Goal: Task Accomplishment & Management: Manage account settings

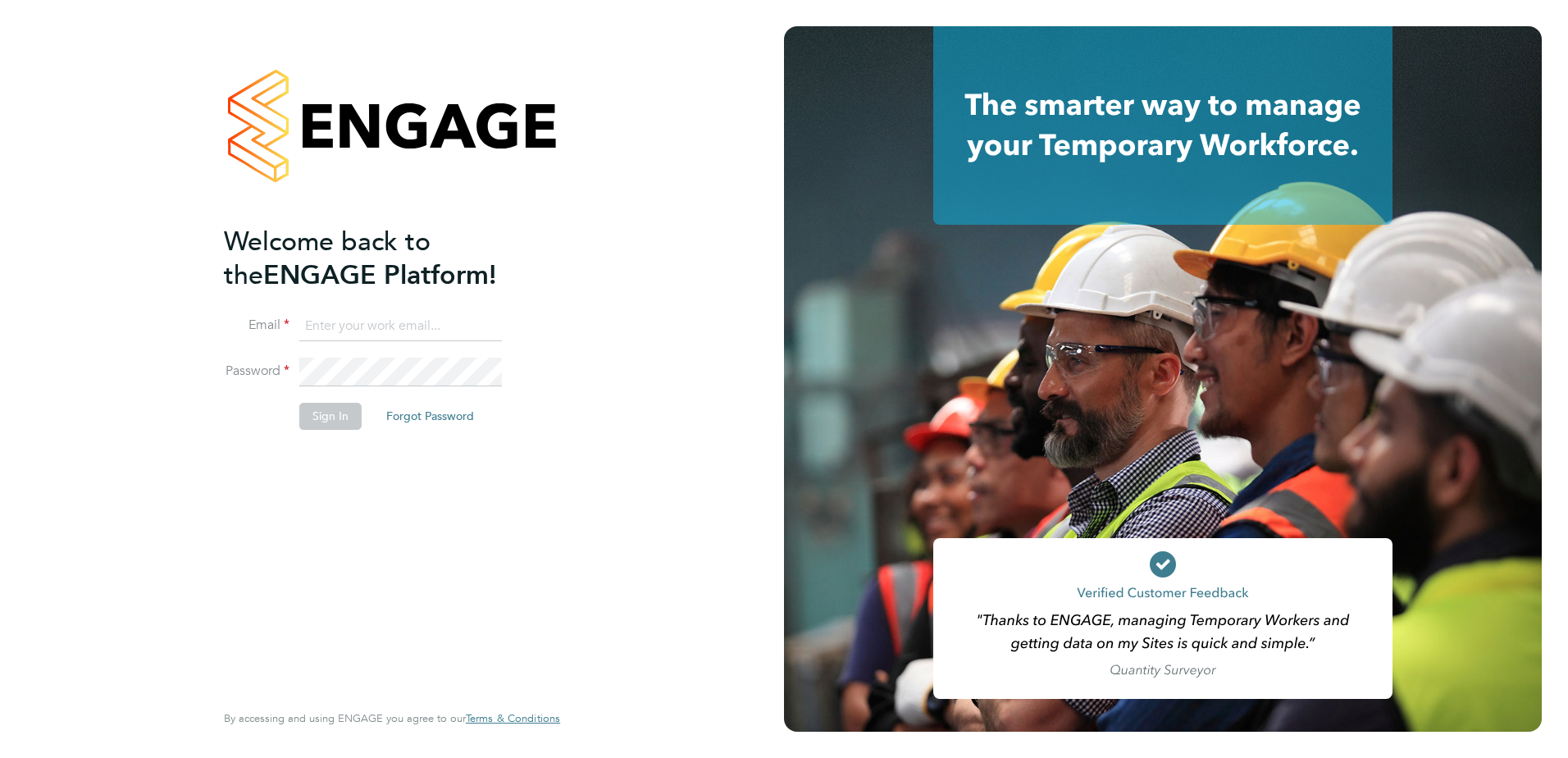
type input "[PERSON_NAME][EMAIL_ADDRESS][DOMAIN_NAME]"
click at [331, 412] on button "Sign In" at bounding box center [330, 416] width 62 height 26
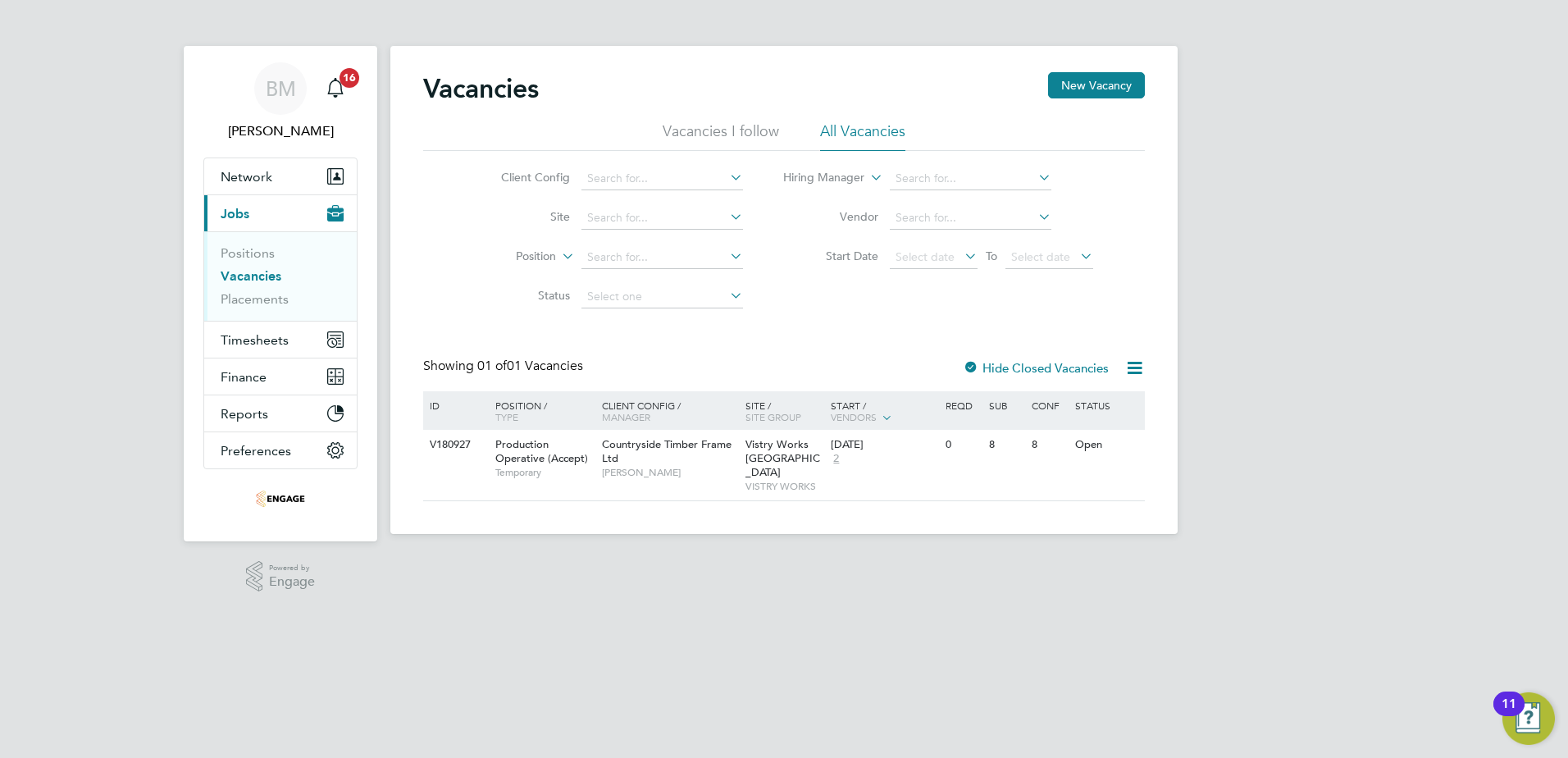
click at [961, 254] on icon at bounding box center [961, 256] width 0 height 23
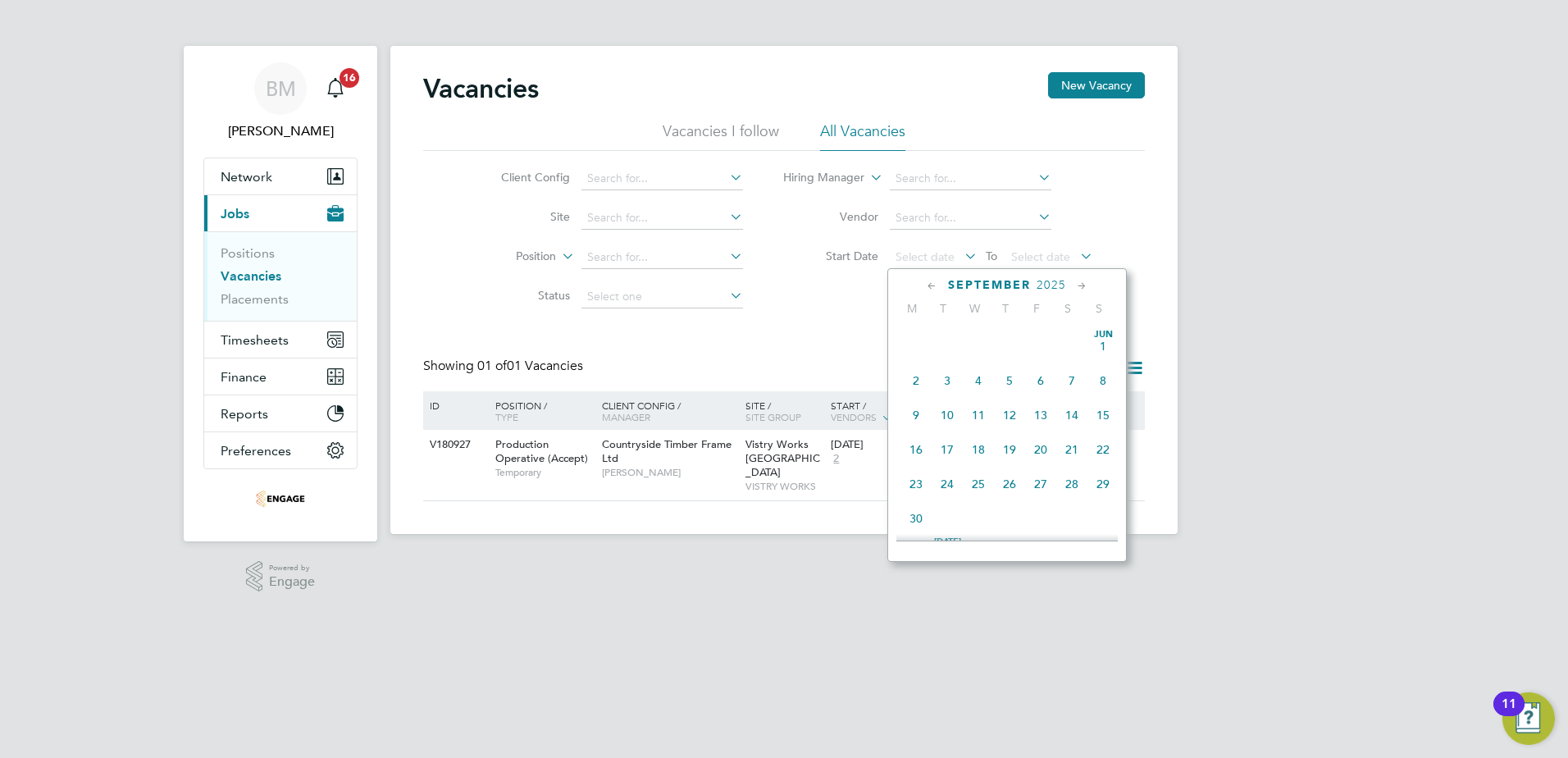
scroll to position [603, 0]
click at [920, 380] on span "15" at bounding box center [916, 365] width 31 height 31
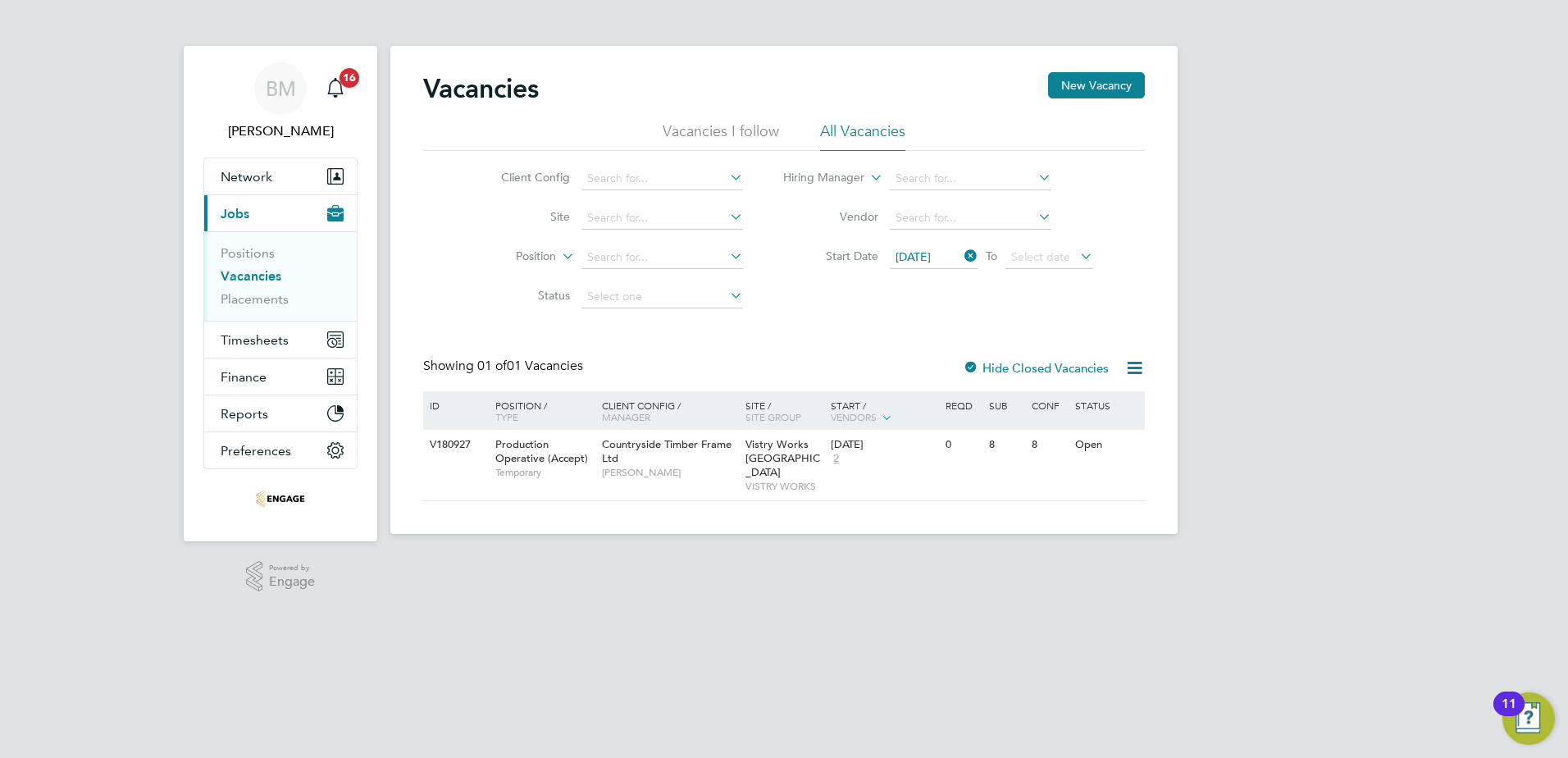
click at [1077, 254] on icon at bounding box center [1077, 256] width 0 height 23
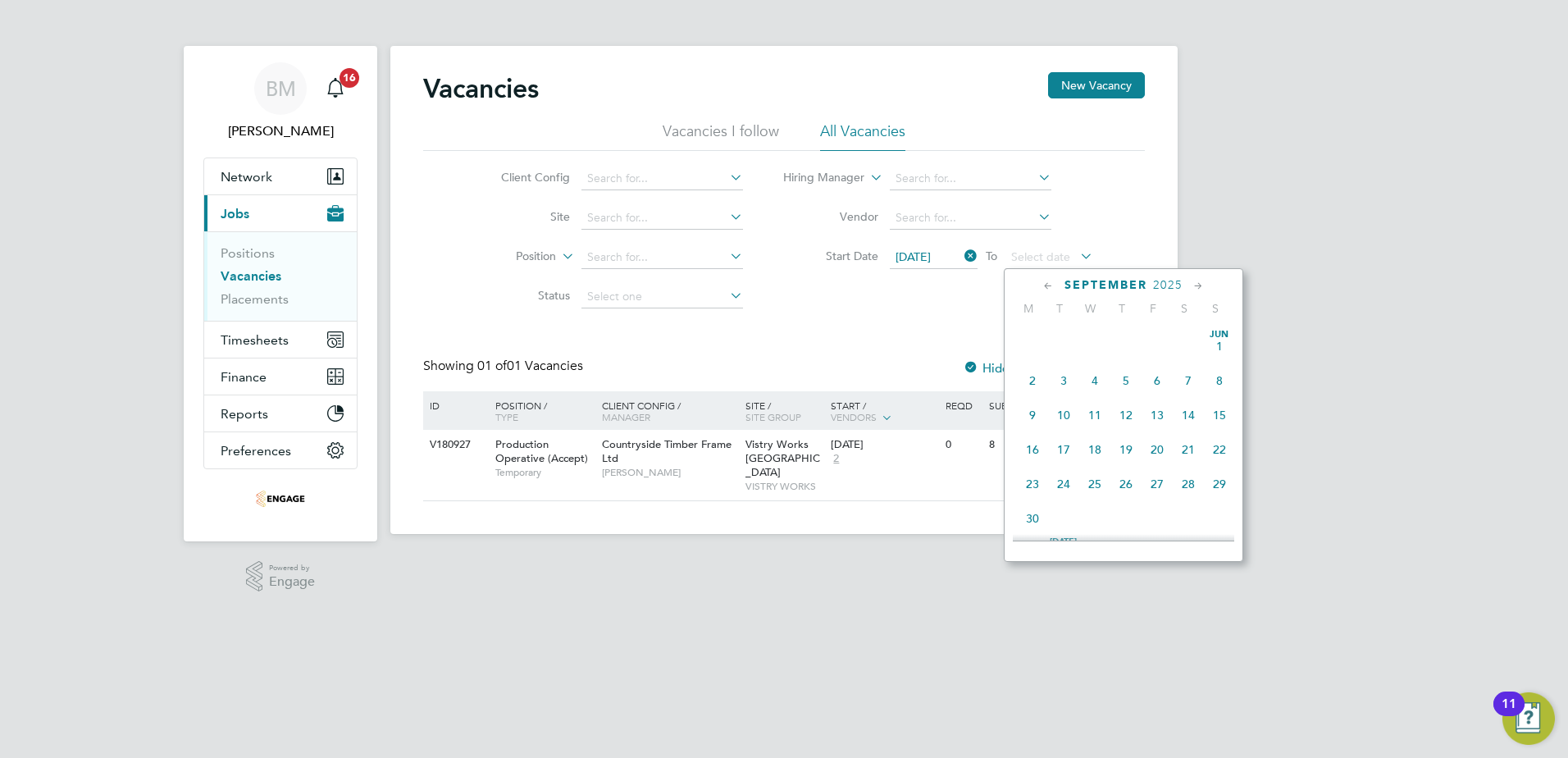
scroll to position [603, 0]
click at [1224, 375] on span "21" at bounding box center [1219, 365] width 31 height 31
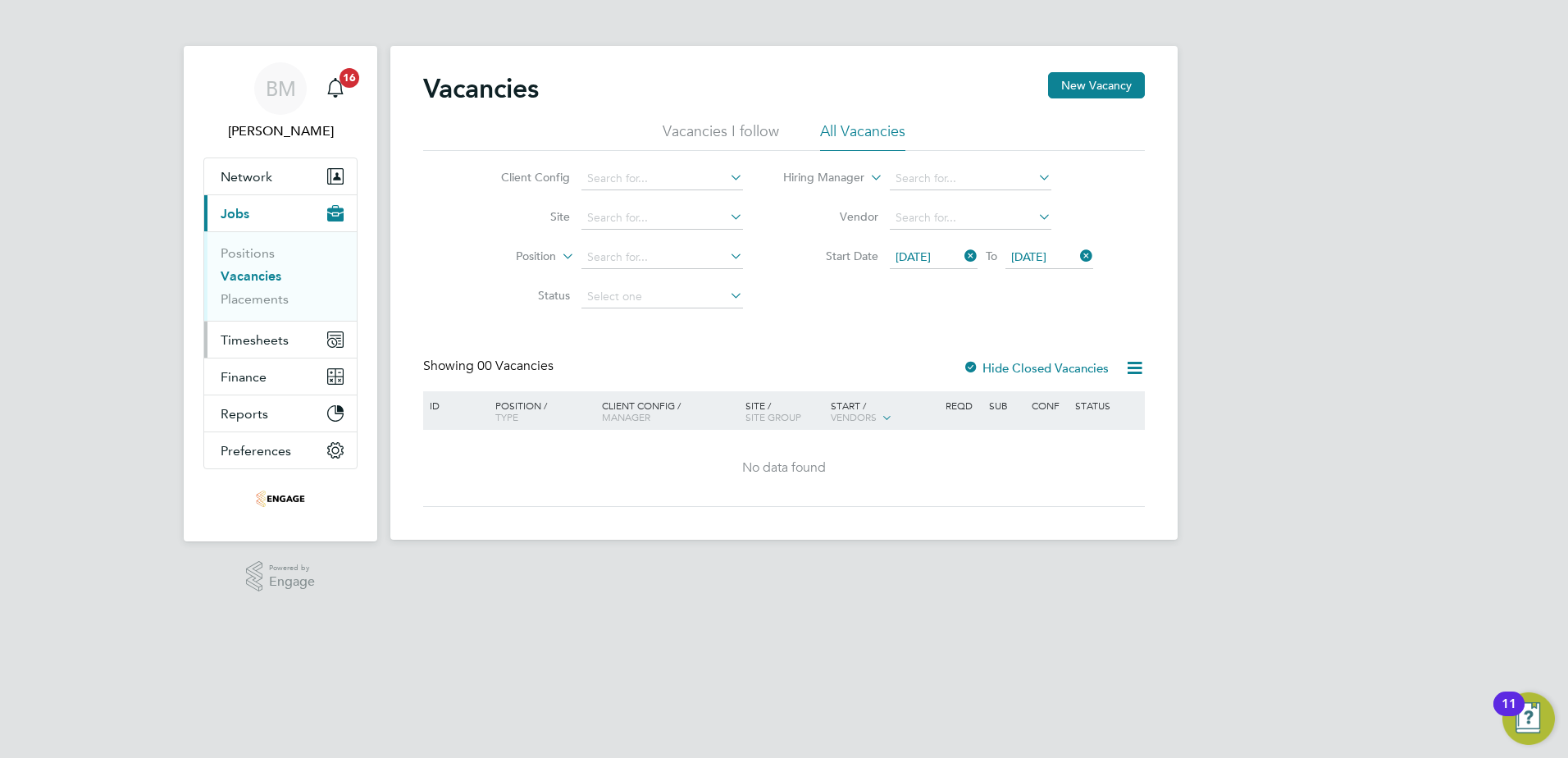
click at [264, 347] on span "Timesheets" at bounding box center [254, 340] width 68 height 16
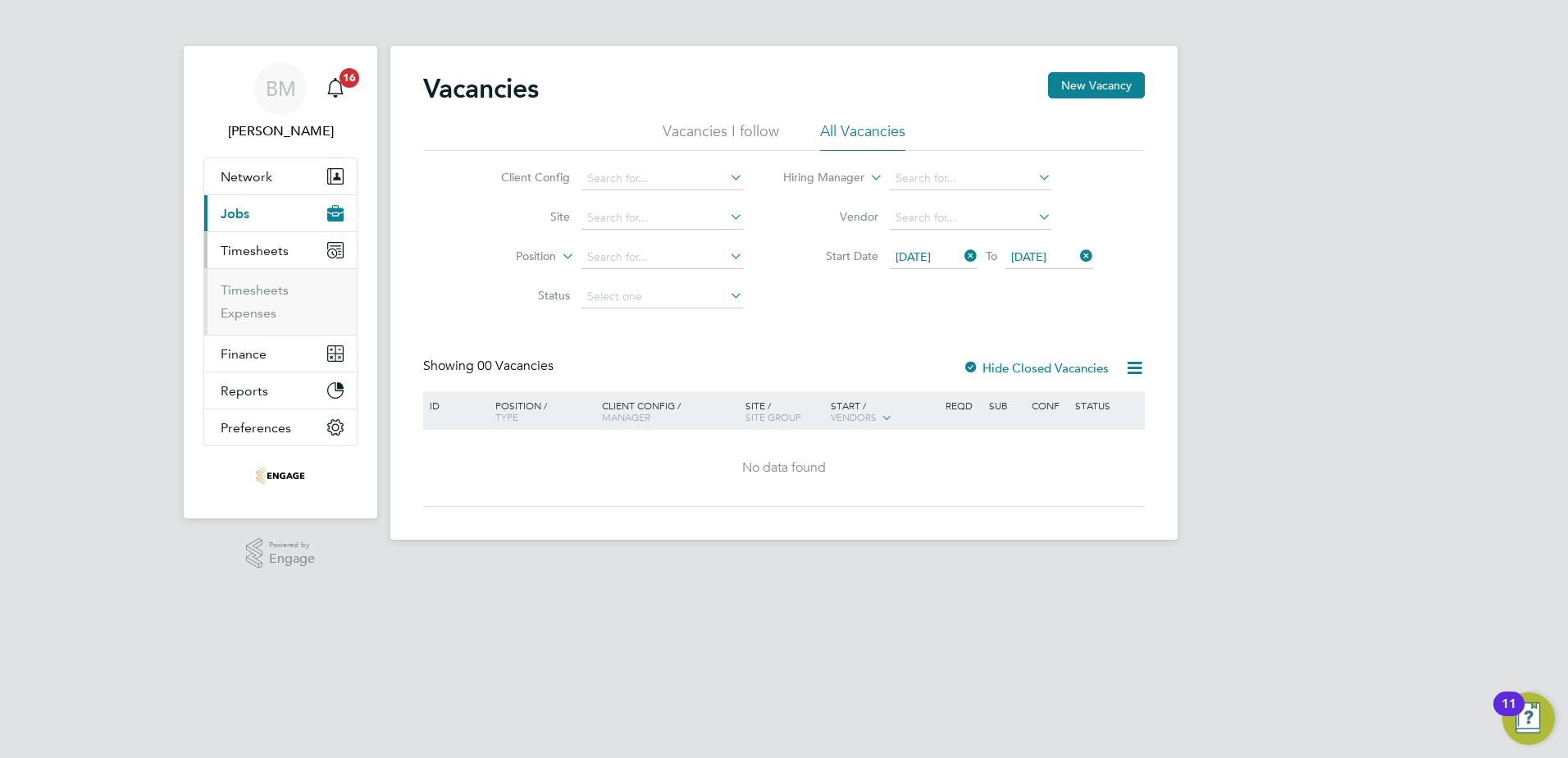
click at [262, 279] on ul "Timesheets Expenses" at bounding box center [281, 302] width 152 height 66
click at [262, 297] on link "Timesheets" at bounding box center [254, 290] width 68 height 16
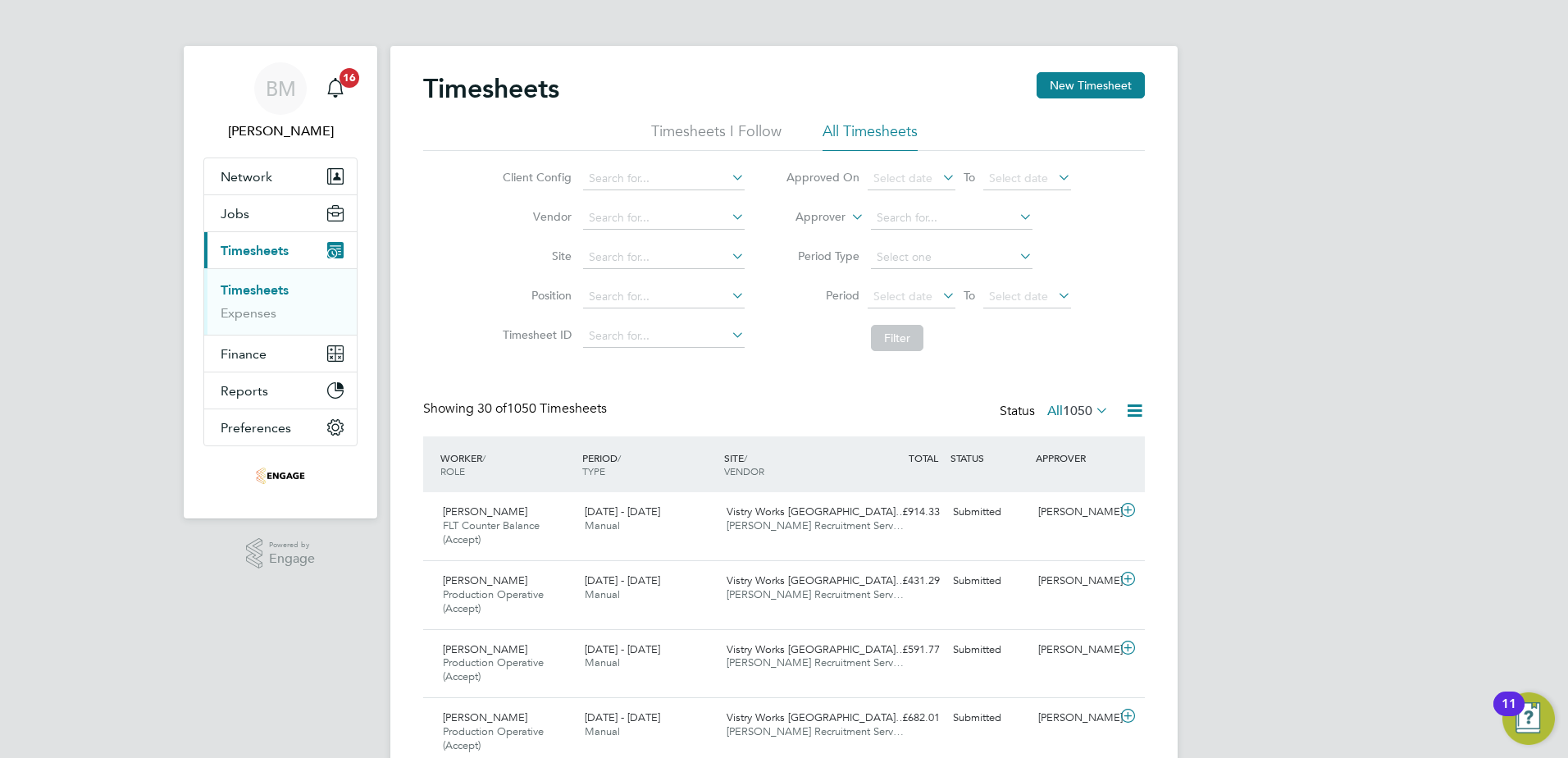
click at [939, 298] on icon at bounding box center [939, 296] width 0 height 23
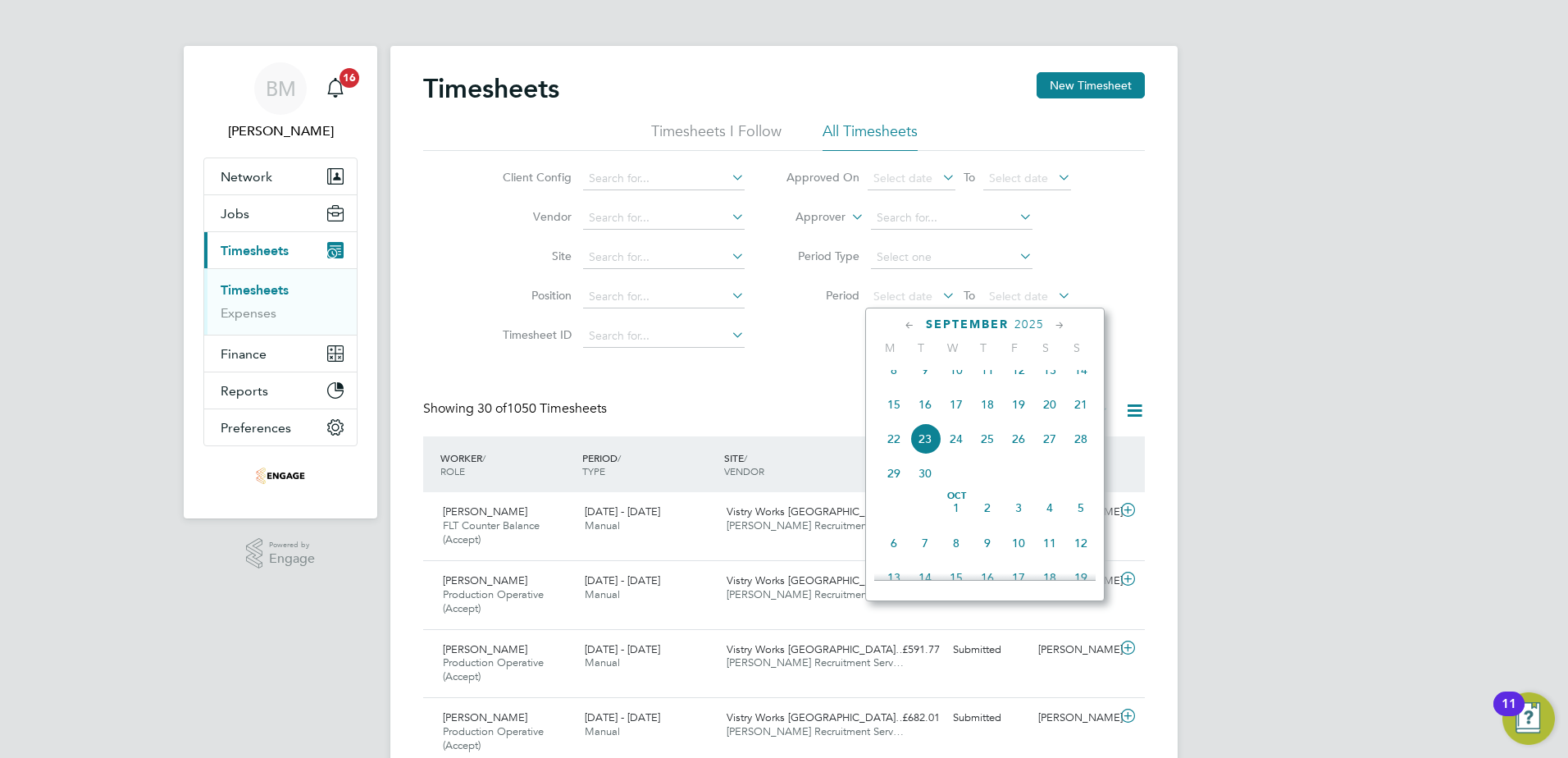
click at [898, 416] on span "15" at bounding box center [894, 405] width 31 height 31
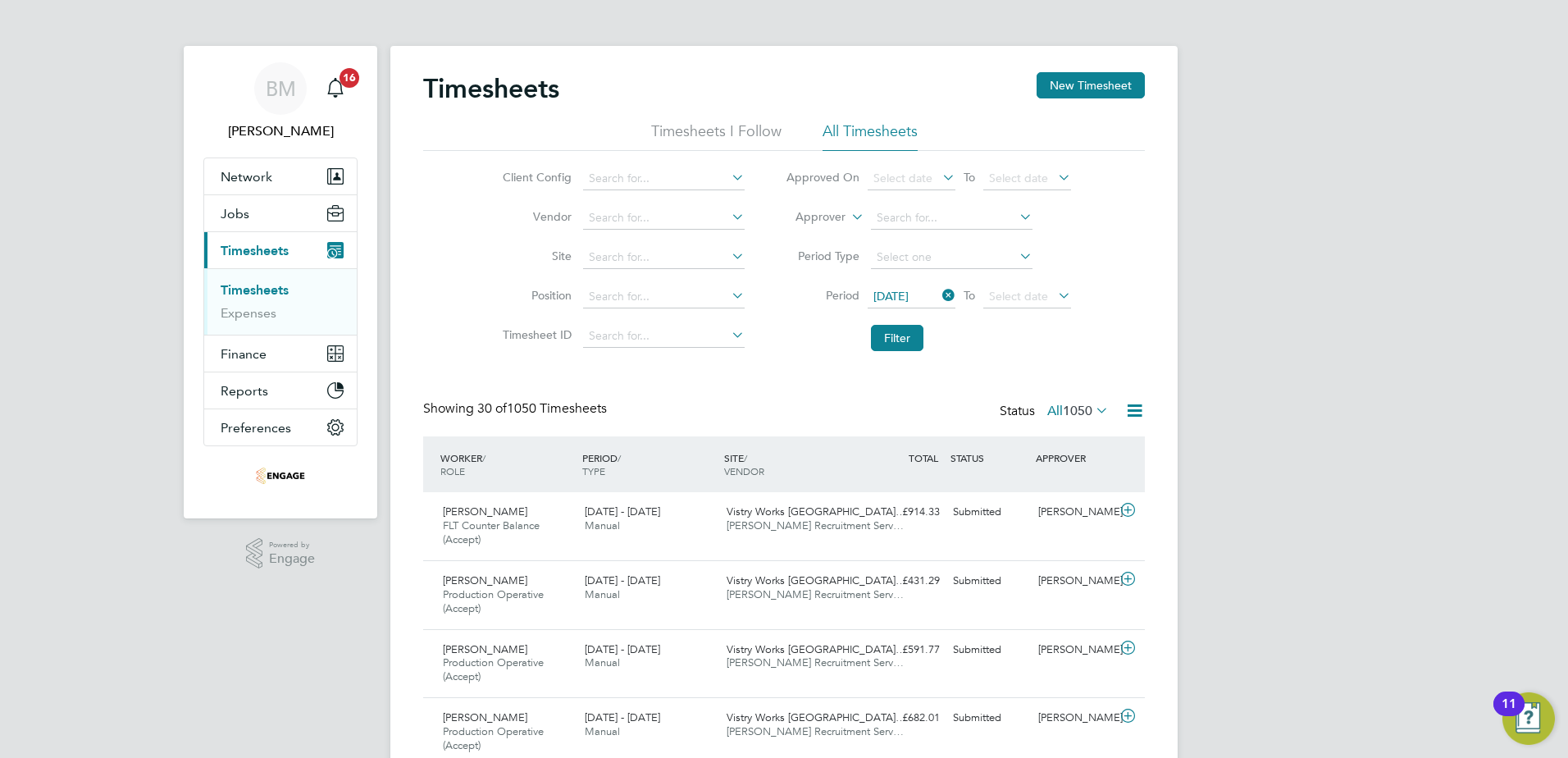
click at [1054, 295] on icon at bounding box center [1054, 296] width 0 height 23
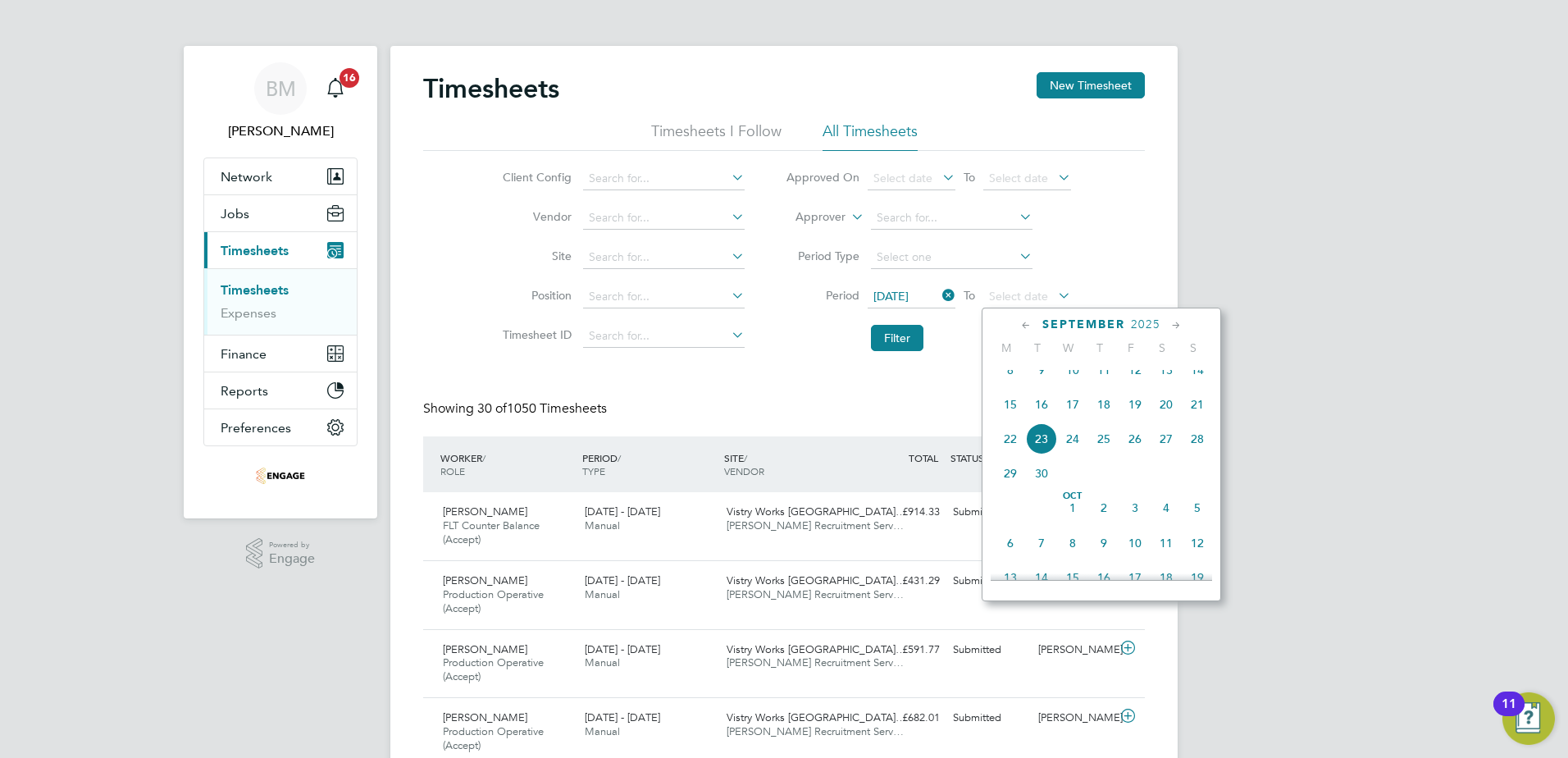
click at [1198, 413] on span "21" at bounding box center [1197, 405] width 31 height 31
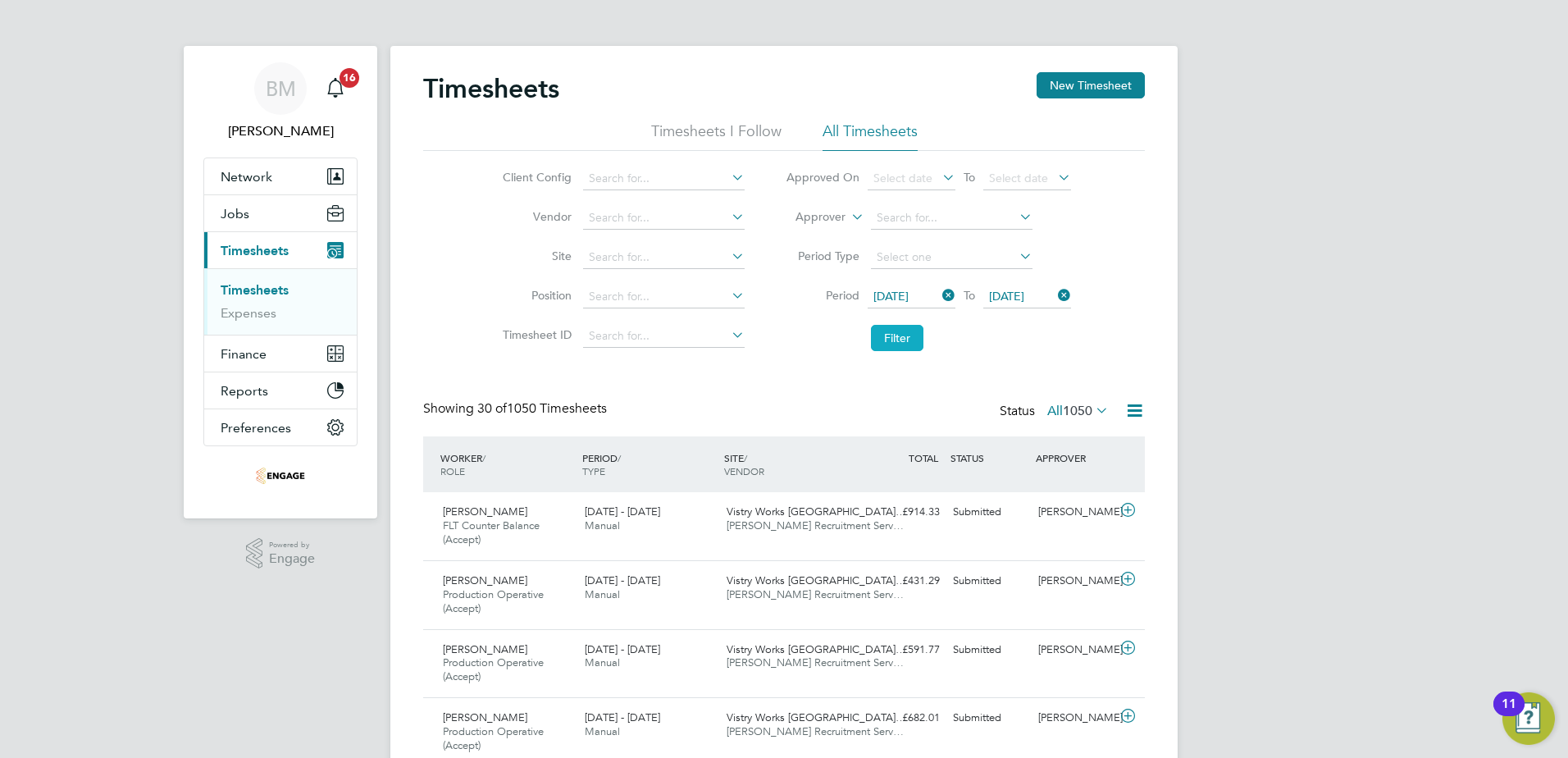
click at [898, 336] on button "Filter" at bounding box center [897, 337] width 52 height 26
click at [1133, 407] on icon at bounding box center [1134, 410] width 20 height 20
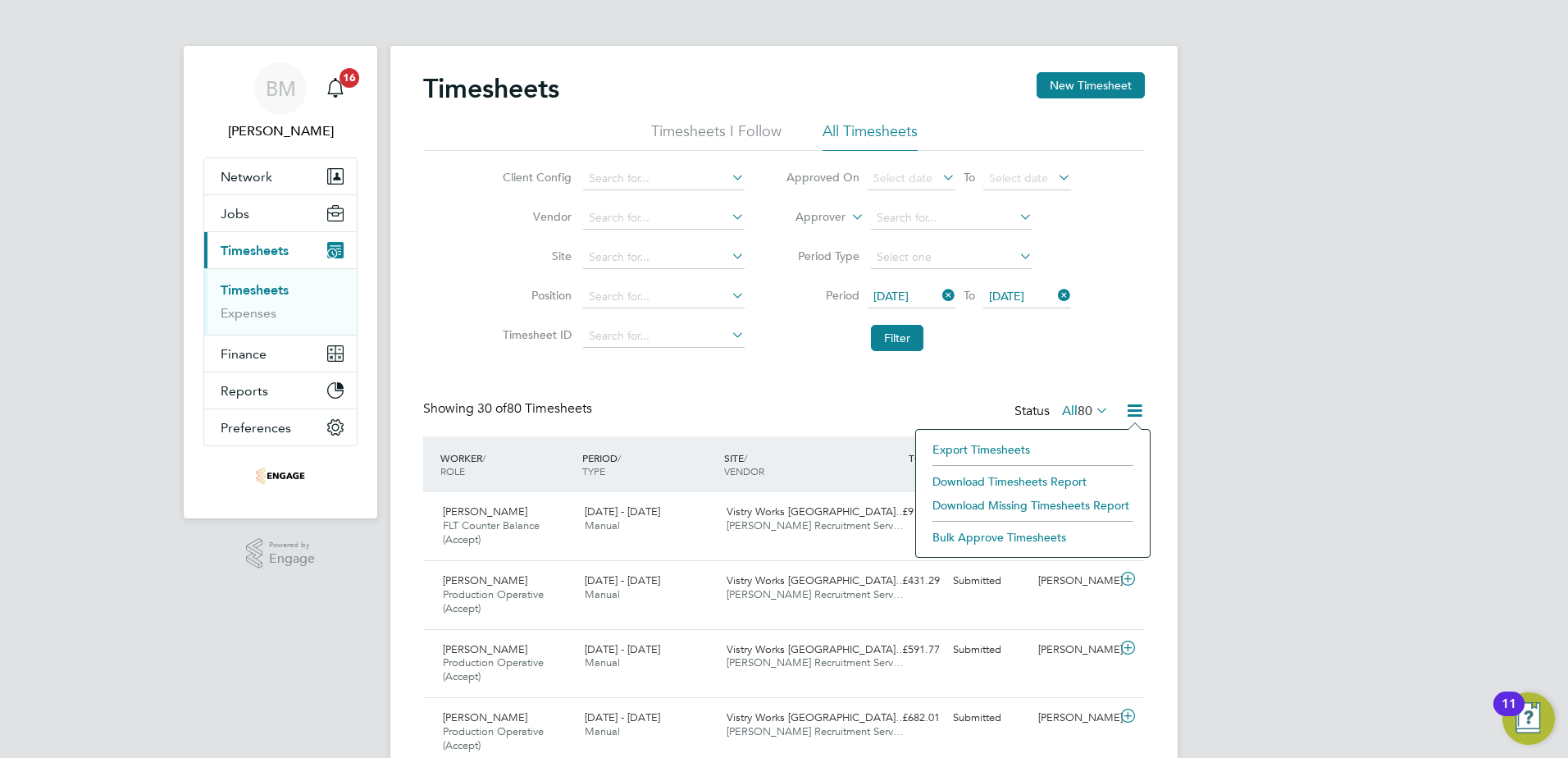
click at [1046, 472] on li "Download Timesheets Report" at bounding box center [1032, 482] width 218 height 23
click at [506, 511] on span "Frank Yambayamba" at bounding box center [485, 511] width 85 height 14
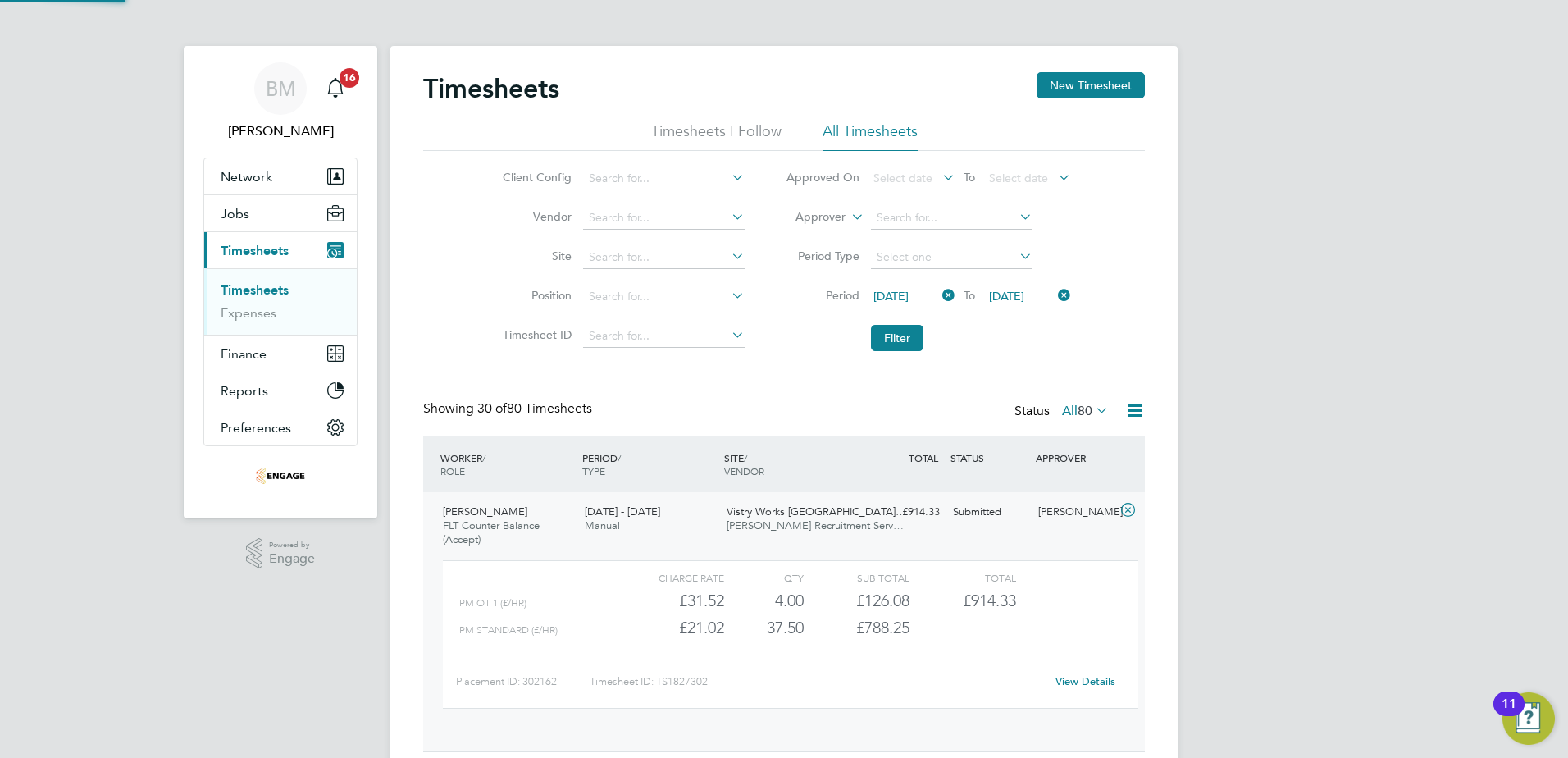
scroll to position [28, 160]
click at [517, 523] on span "FLT Counter Balance (Accept)" at bounding box center [491, 532] width 97 height 28
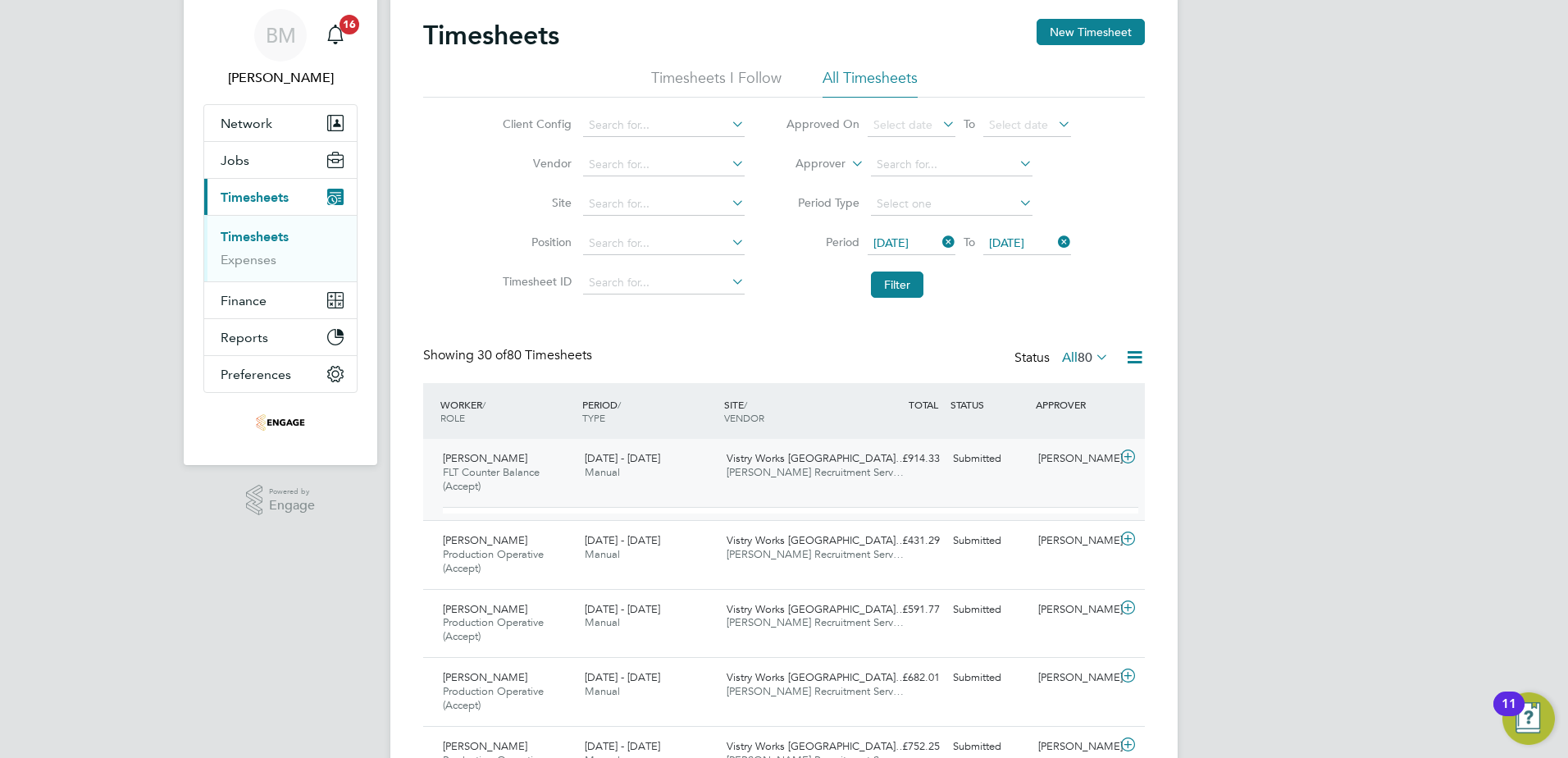
scroll to position [82, 0]
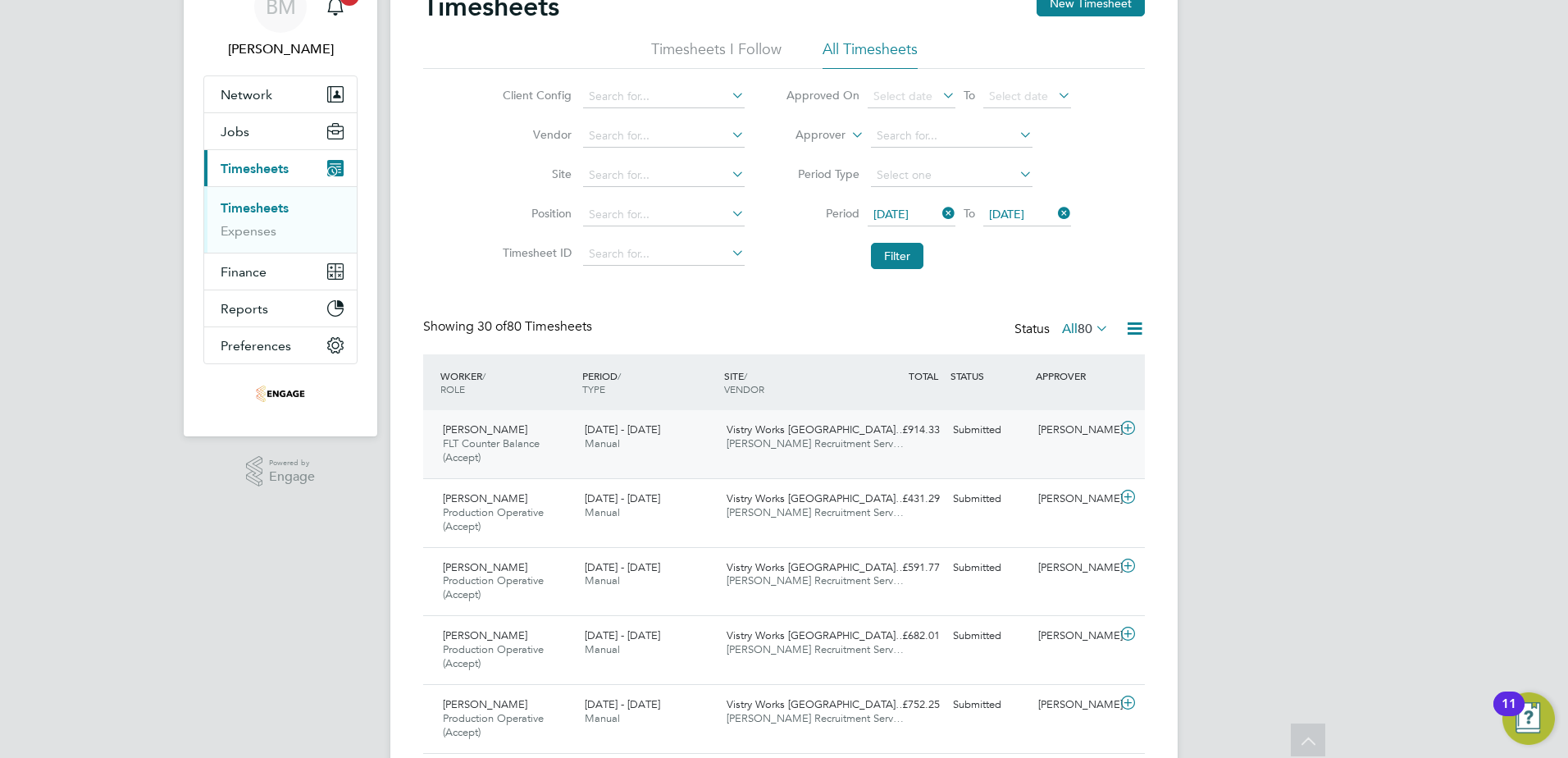
click at [517, 523] on div "Katarzyna Pelczynska Production Operative (Accept) 15 - 21 Sep 2025" at bounding box center [507, 512] width 142 height 55
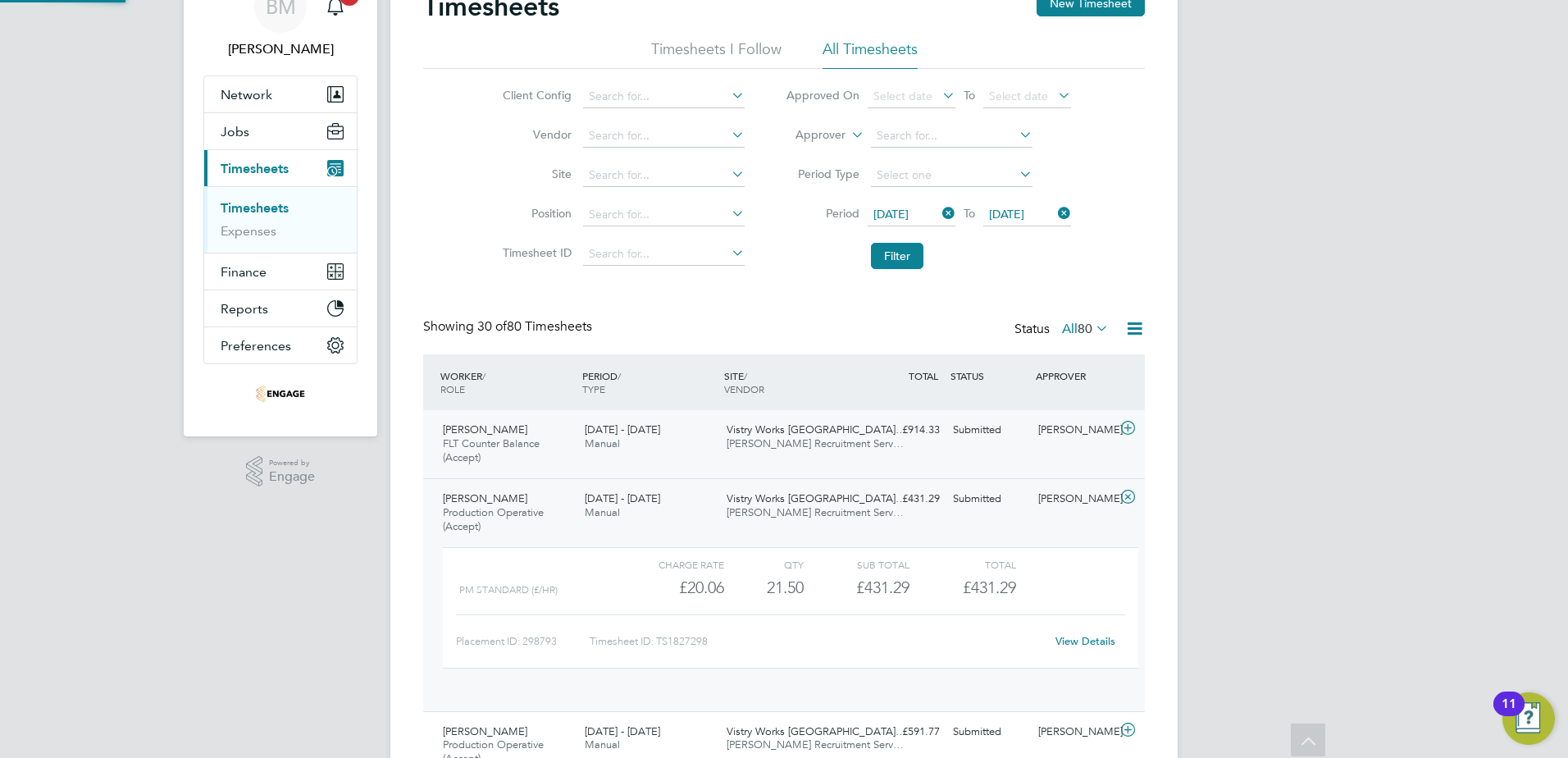
scroll to position [28, 160]
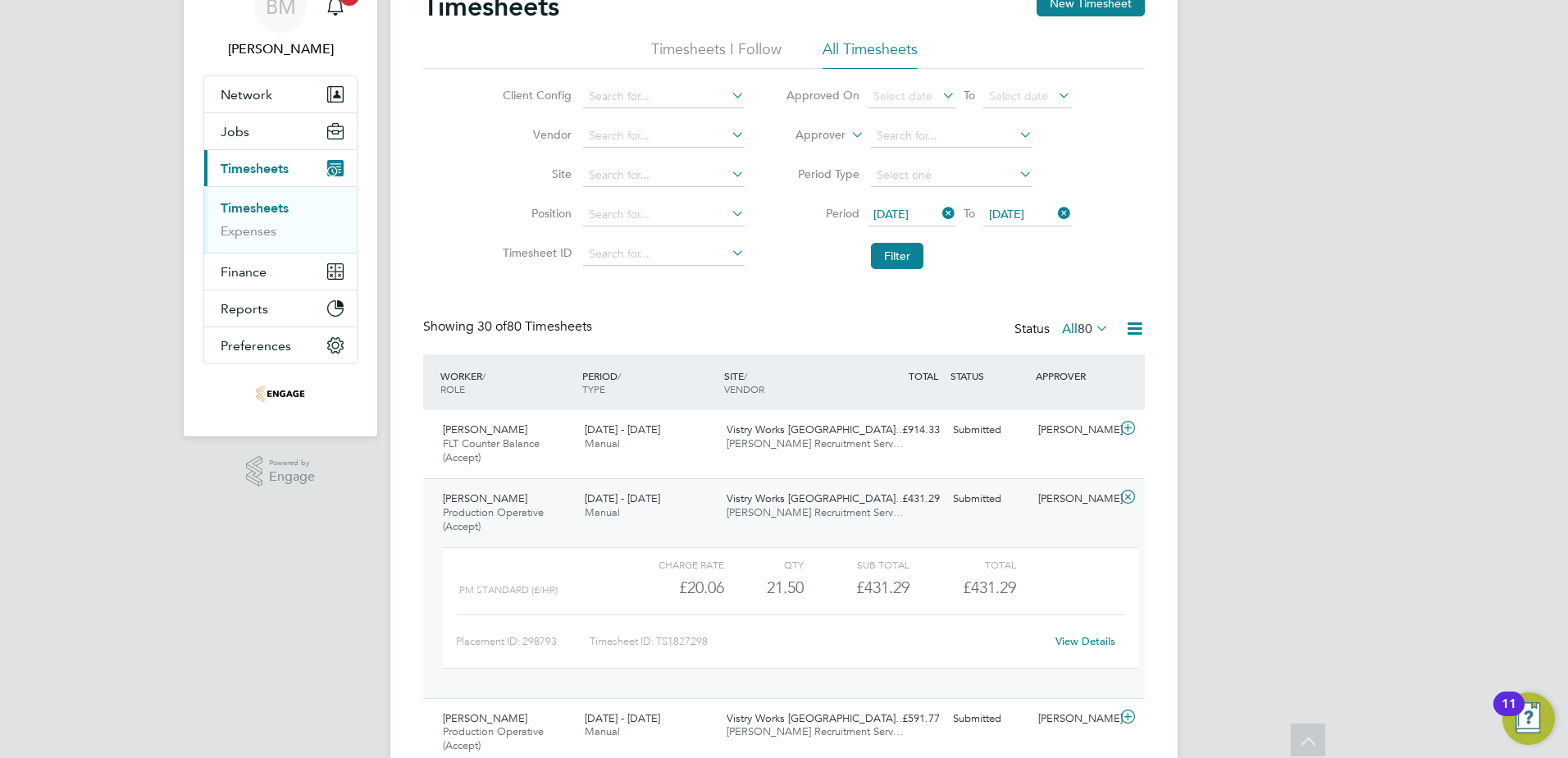
click at [1086, 643] on link "View Details" at bounding box center [1085, 641] width 59 height 14
click at [1104, 650] on div "View Details" at bounding box center [1085, 642] width 80 height 26
click at [1104, 638] on link "View Details" at bounding box center [1085, 641] width 59 height 14
click at [523, 504] on span "Katarzyna Pelczynska" at bounding box center [485, 498] width 85 height 14
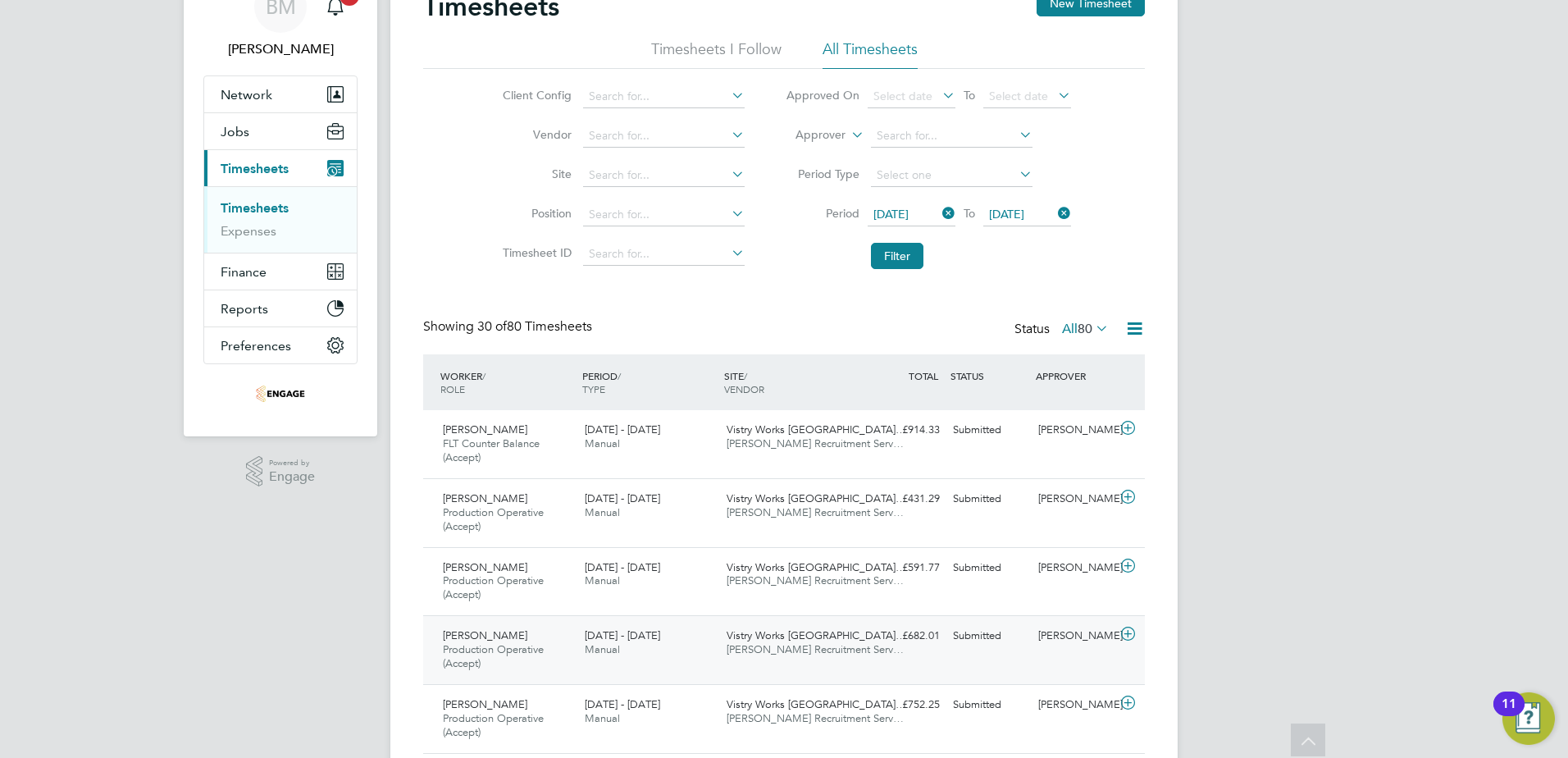
click at [496, 643] on span "Production Operative (Accept)" at bounding box center [493, 657] width 101 height 28
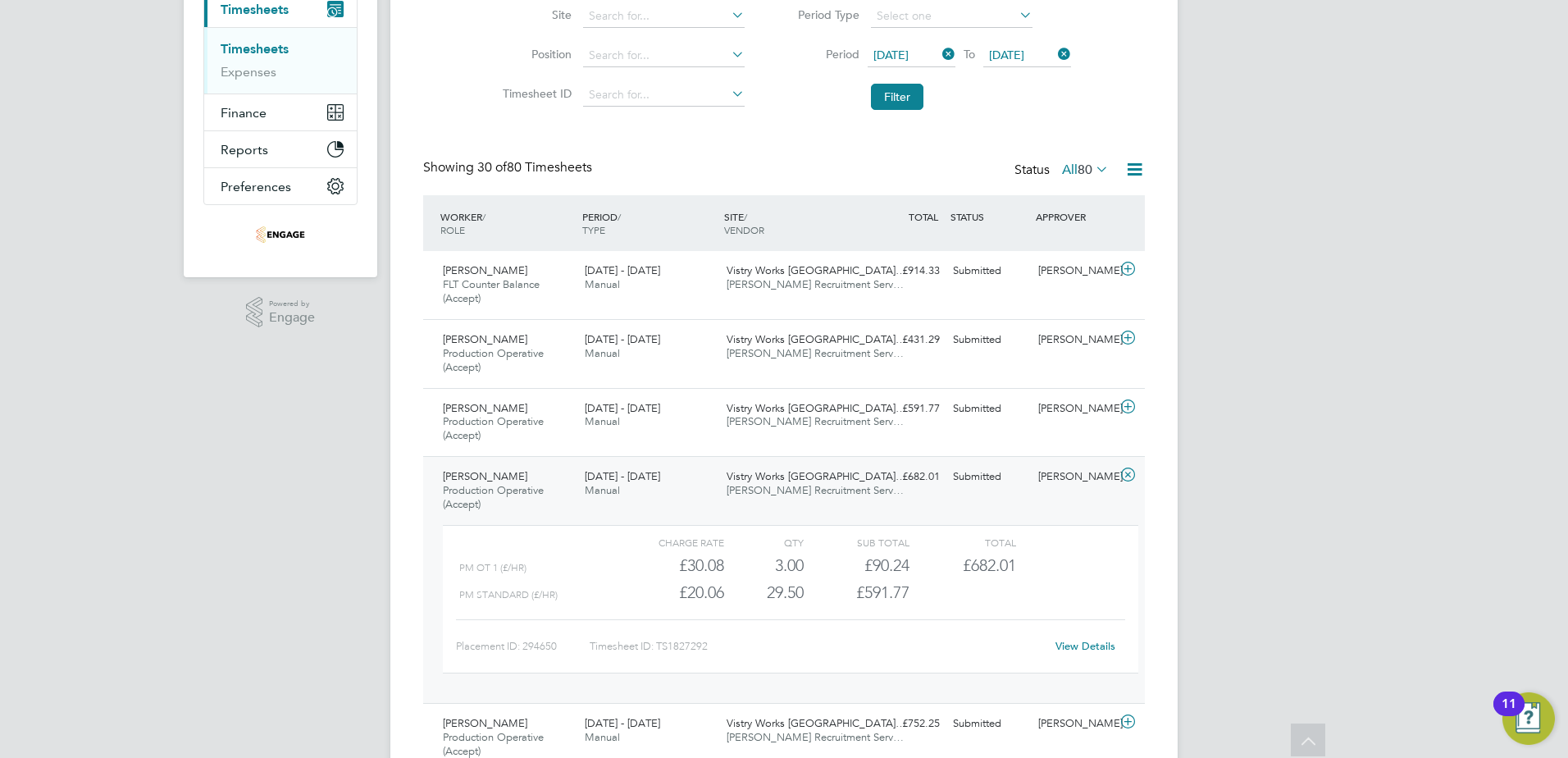
scroll to position [246, 0]
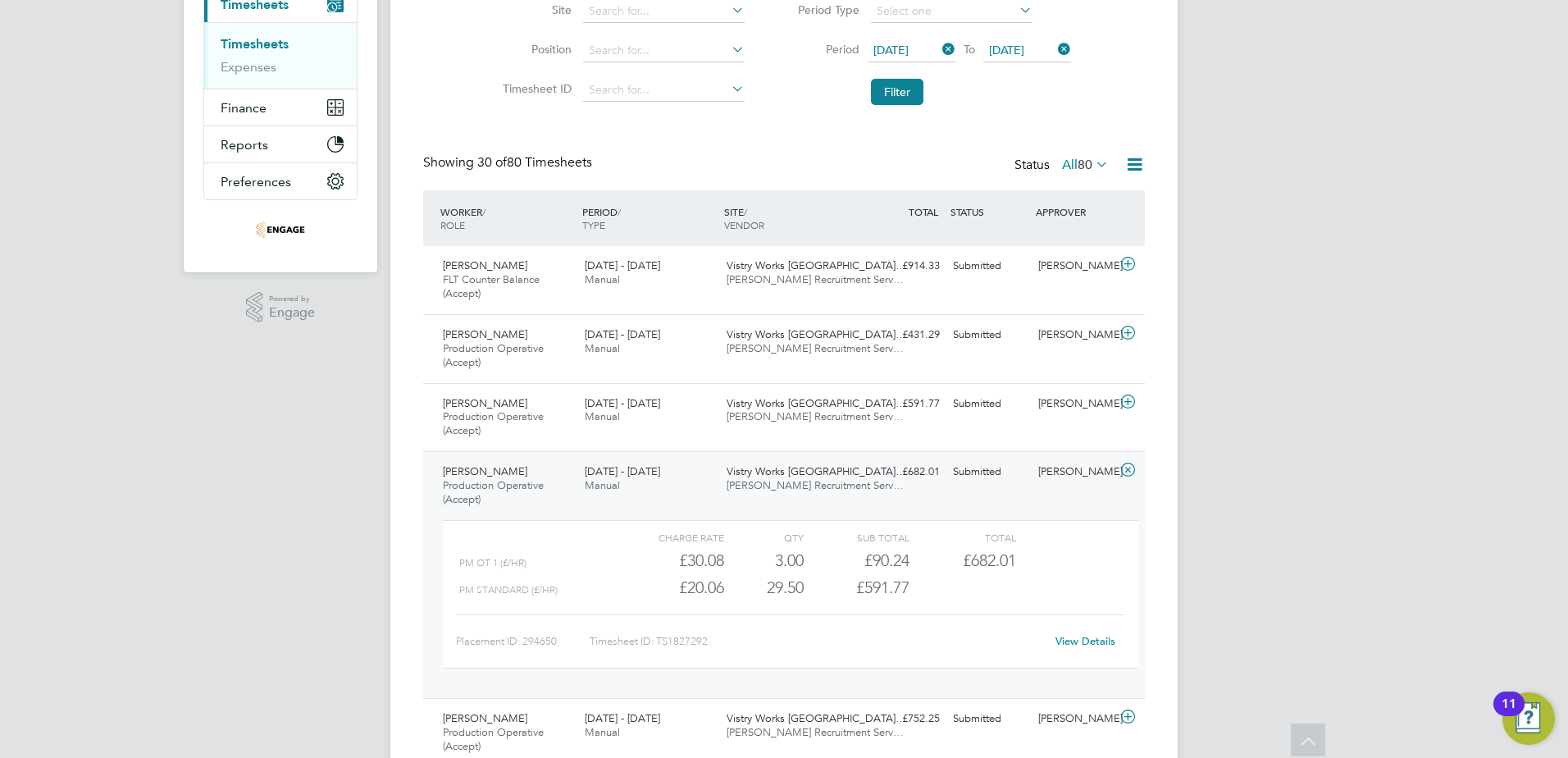
click at [1069, 639] on link "View Details" at bounding box center [1085, 641] width 59 height 14
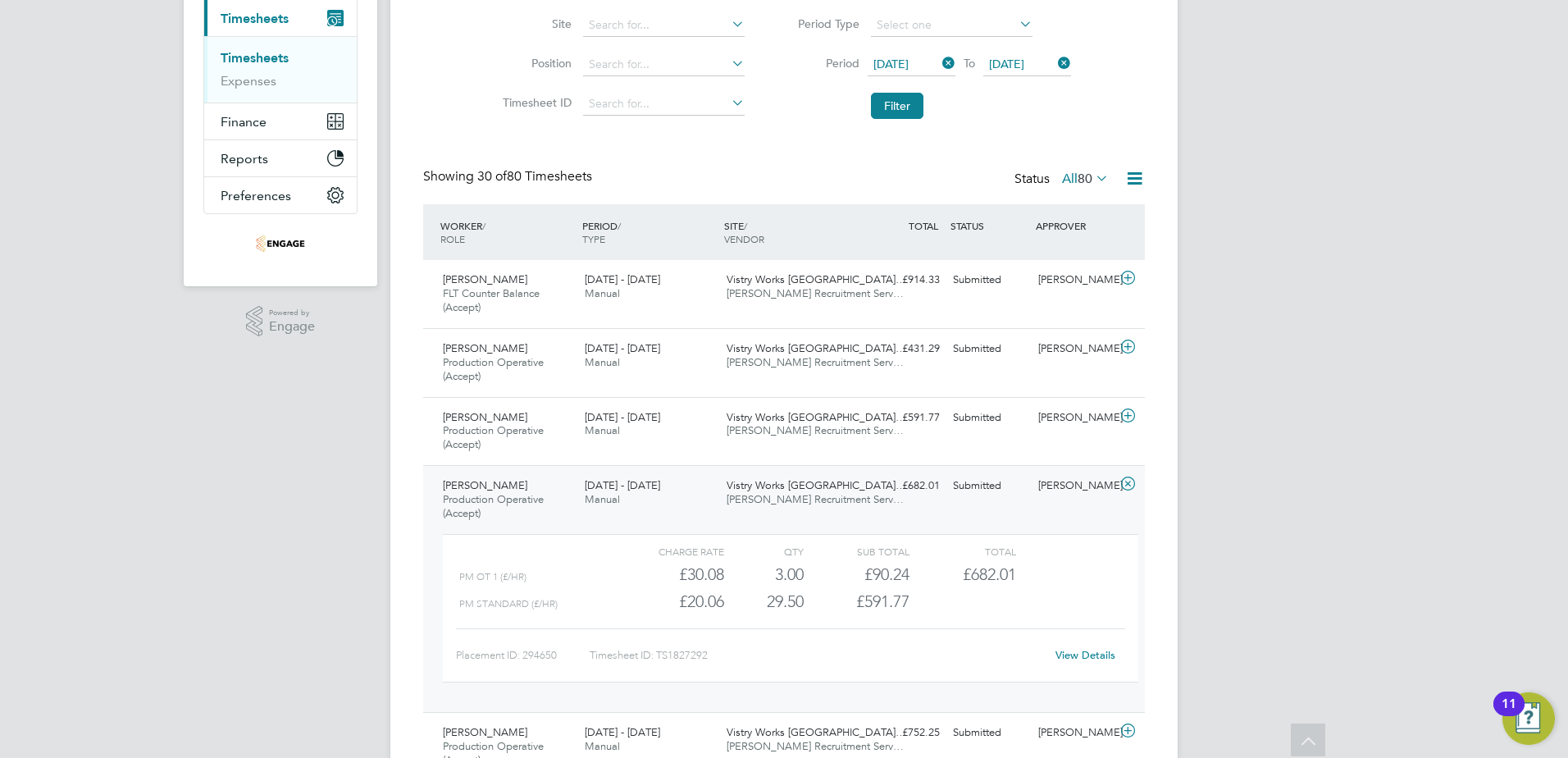
click at [522, 490] on div "Marcin Gorka Production Operative (Accept) 15 - 21 Sep 2025" at bounding box center [507, 499] width 142 height 55
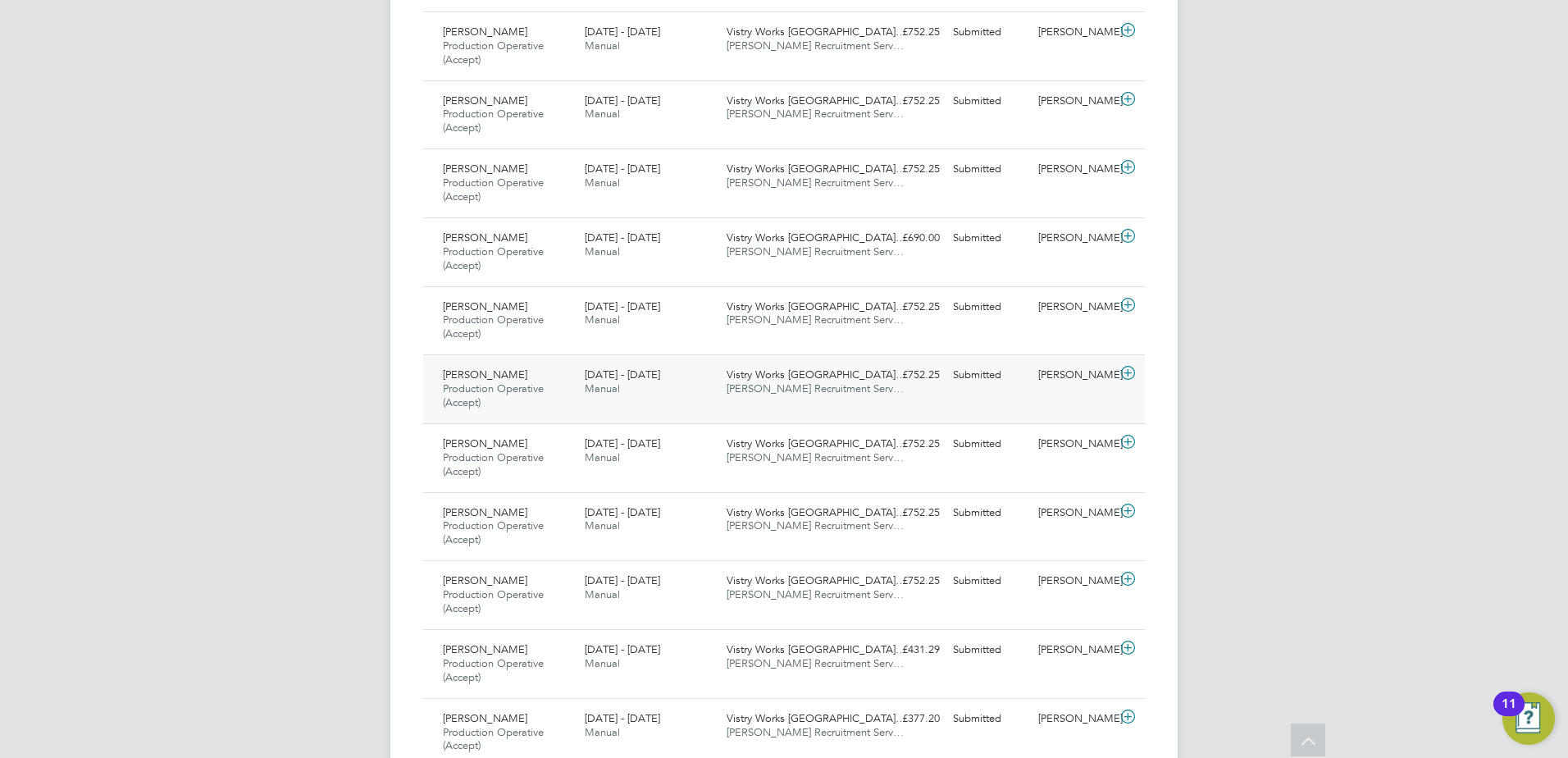
scroll to position [970, 0]
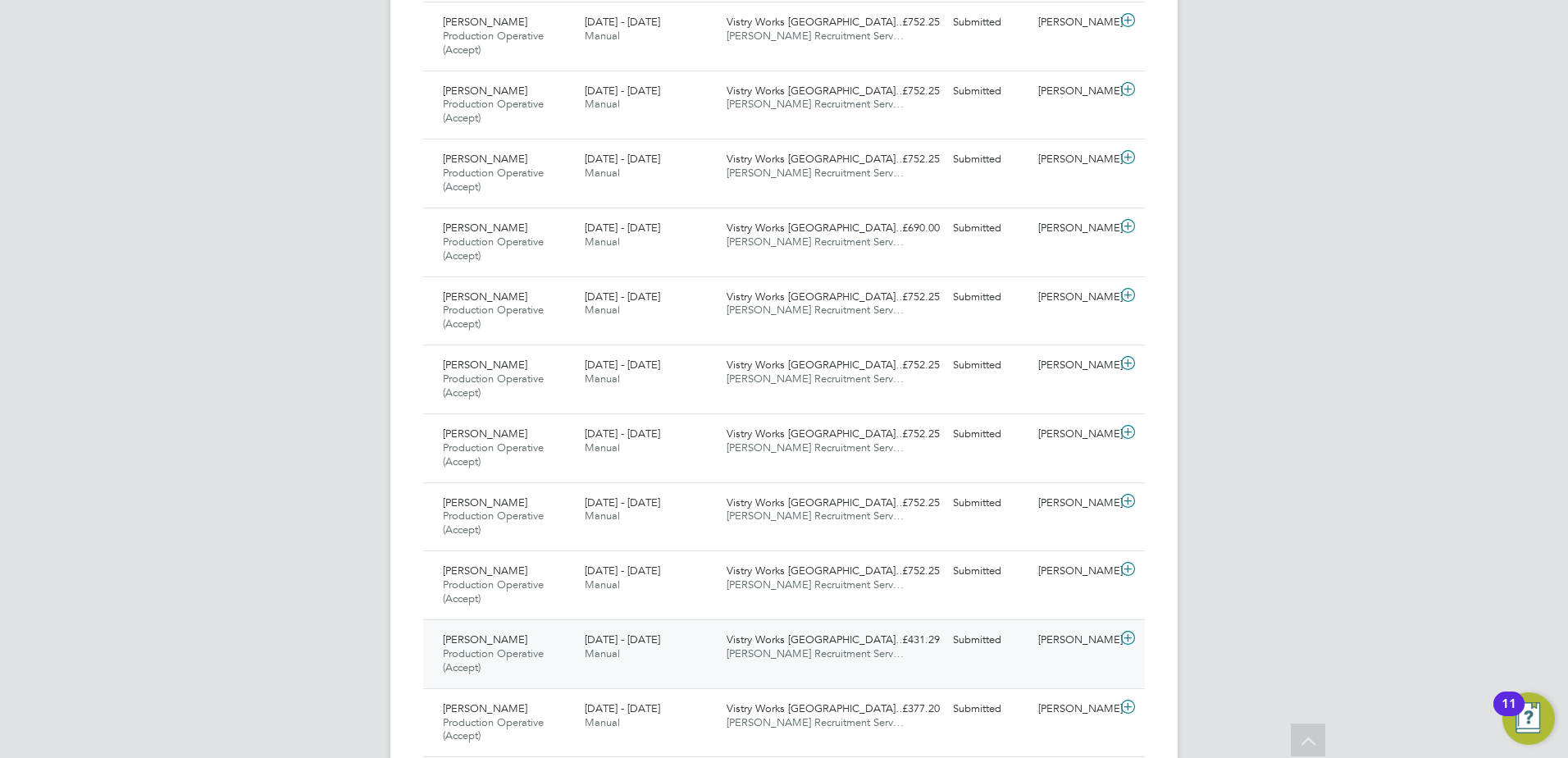
click at [524, 656] on span "Production Operative (Accept)" at bounding box center [493, 660] width 101 height 28
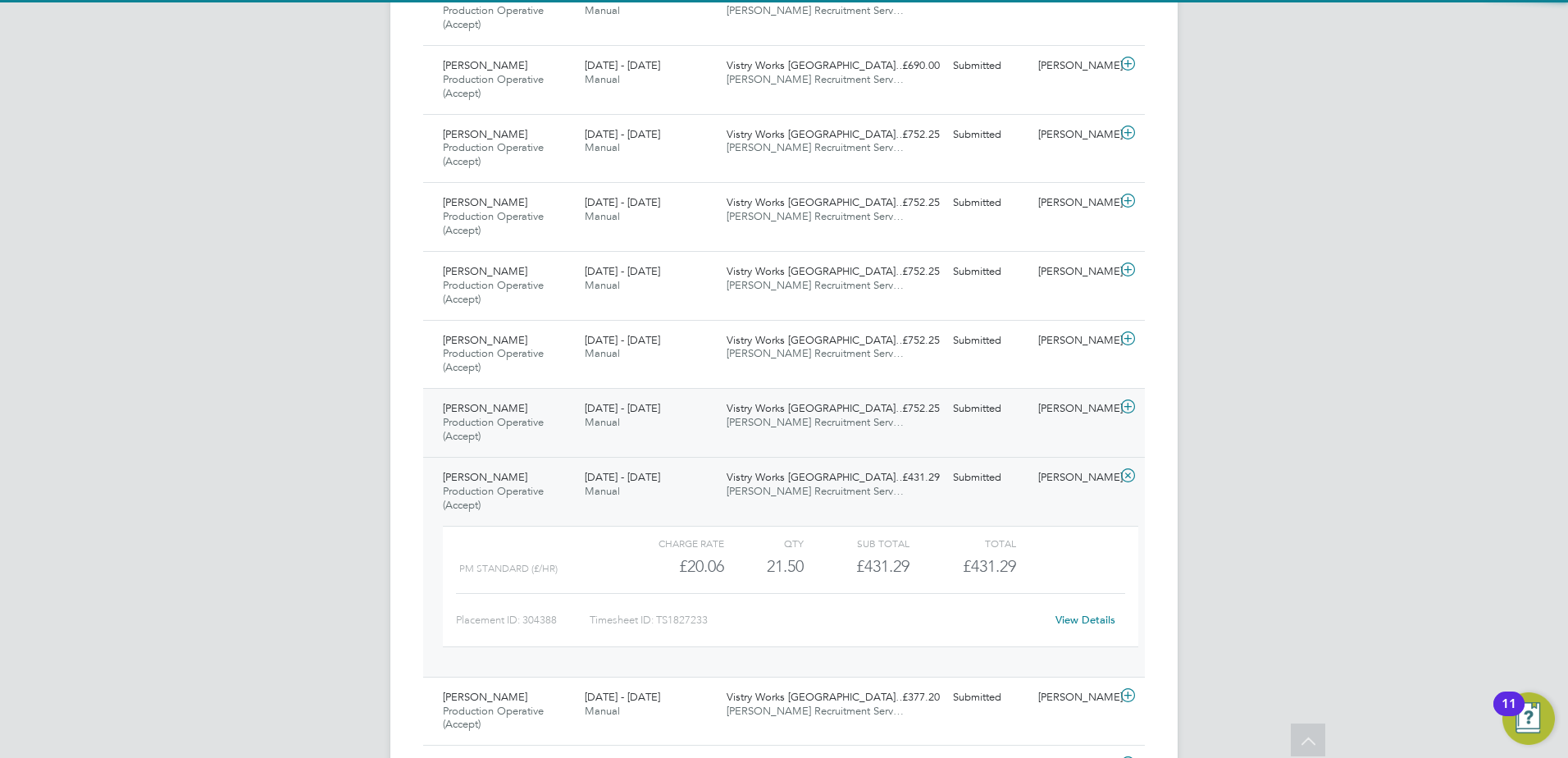
scroll to position [1134, 0]
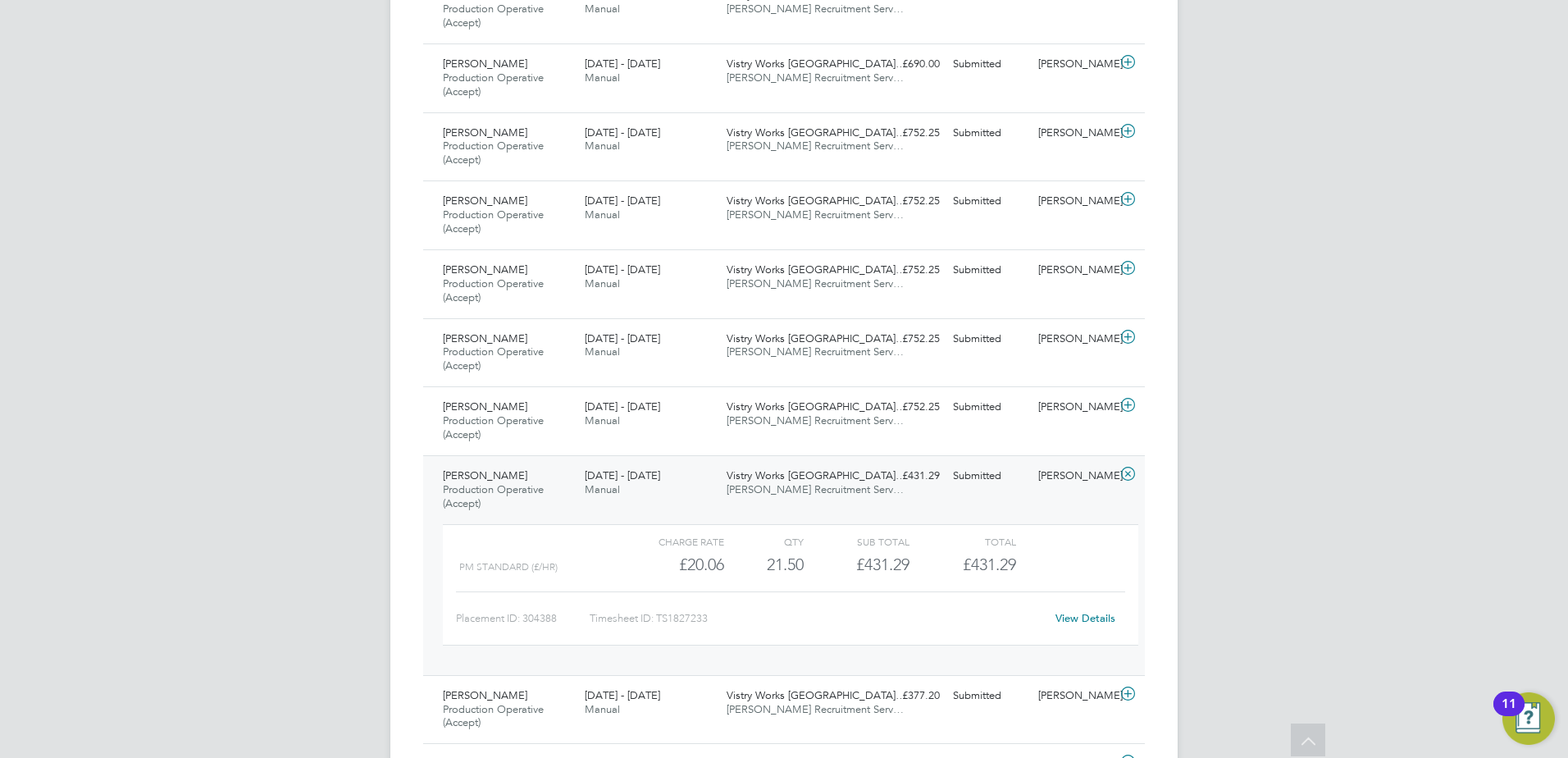
click at [1071, 618] on link "View Details" at bounding box center [1085, 618] width 59 height 14
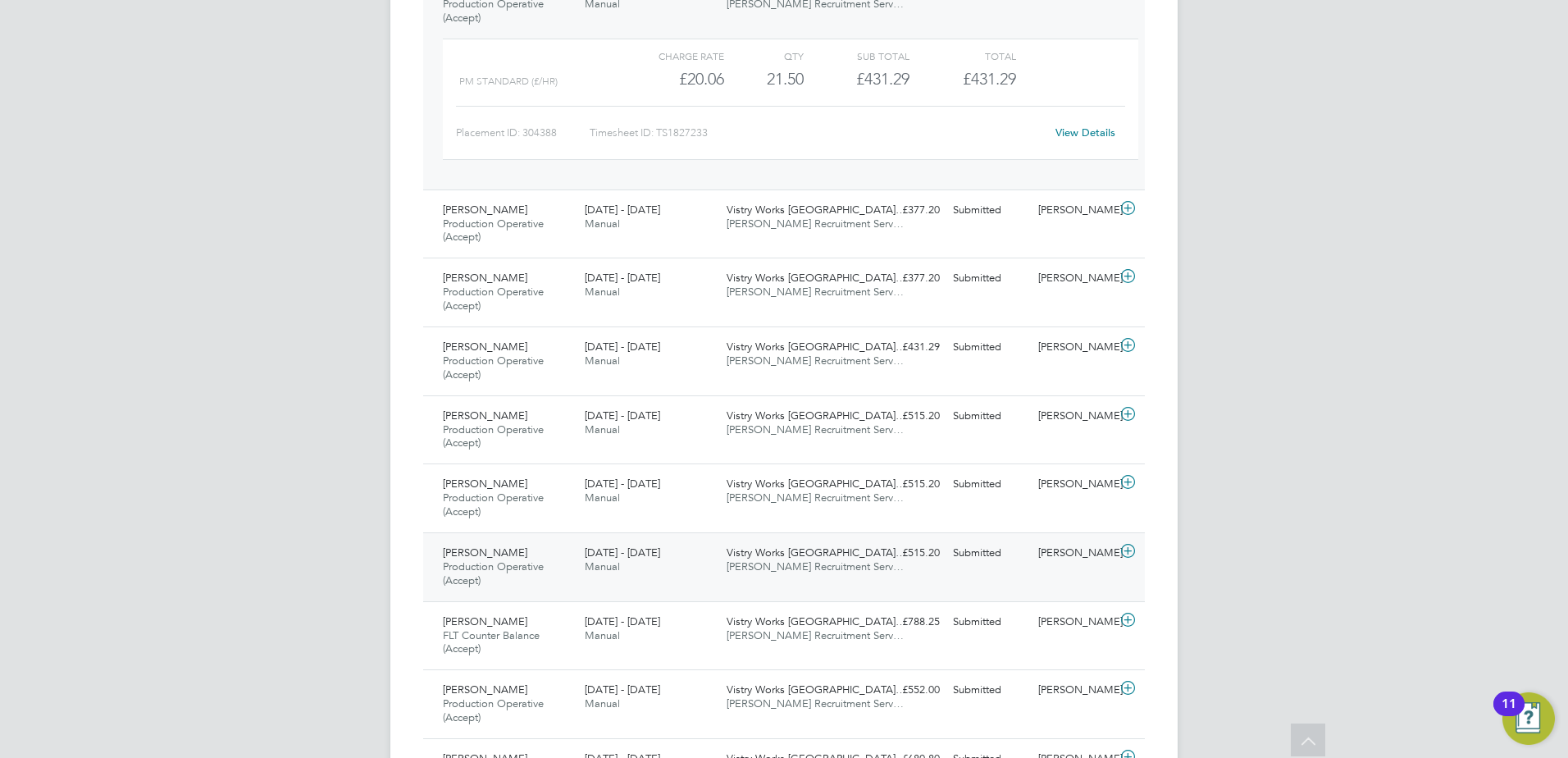
scroll to position [1298, 0]
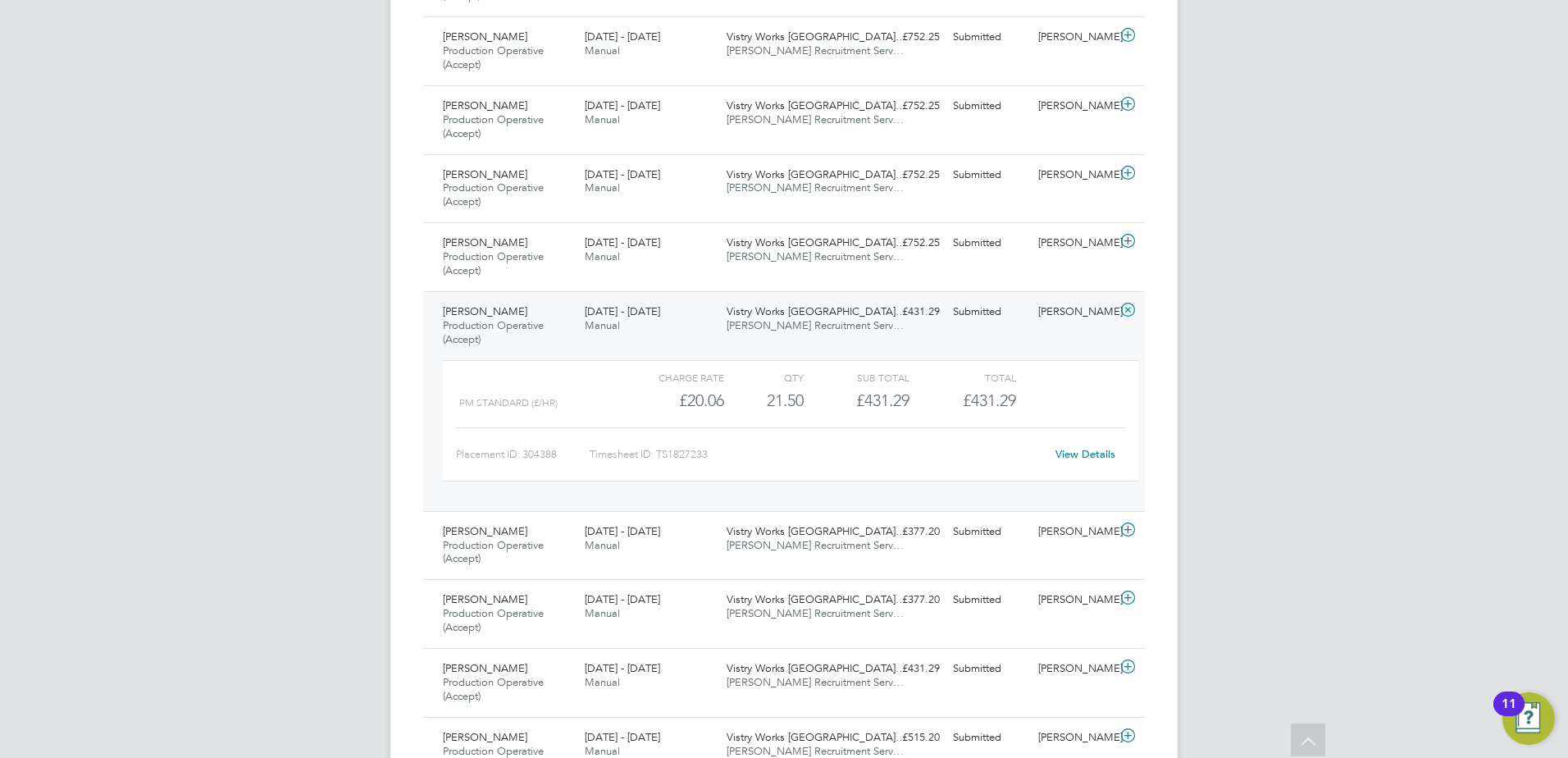
click at [474, 311] on span "Bhrijesh Ganesh" at bounding box center [485, 311] width 85 height 14
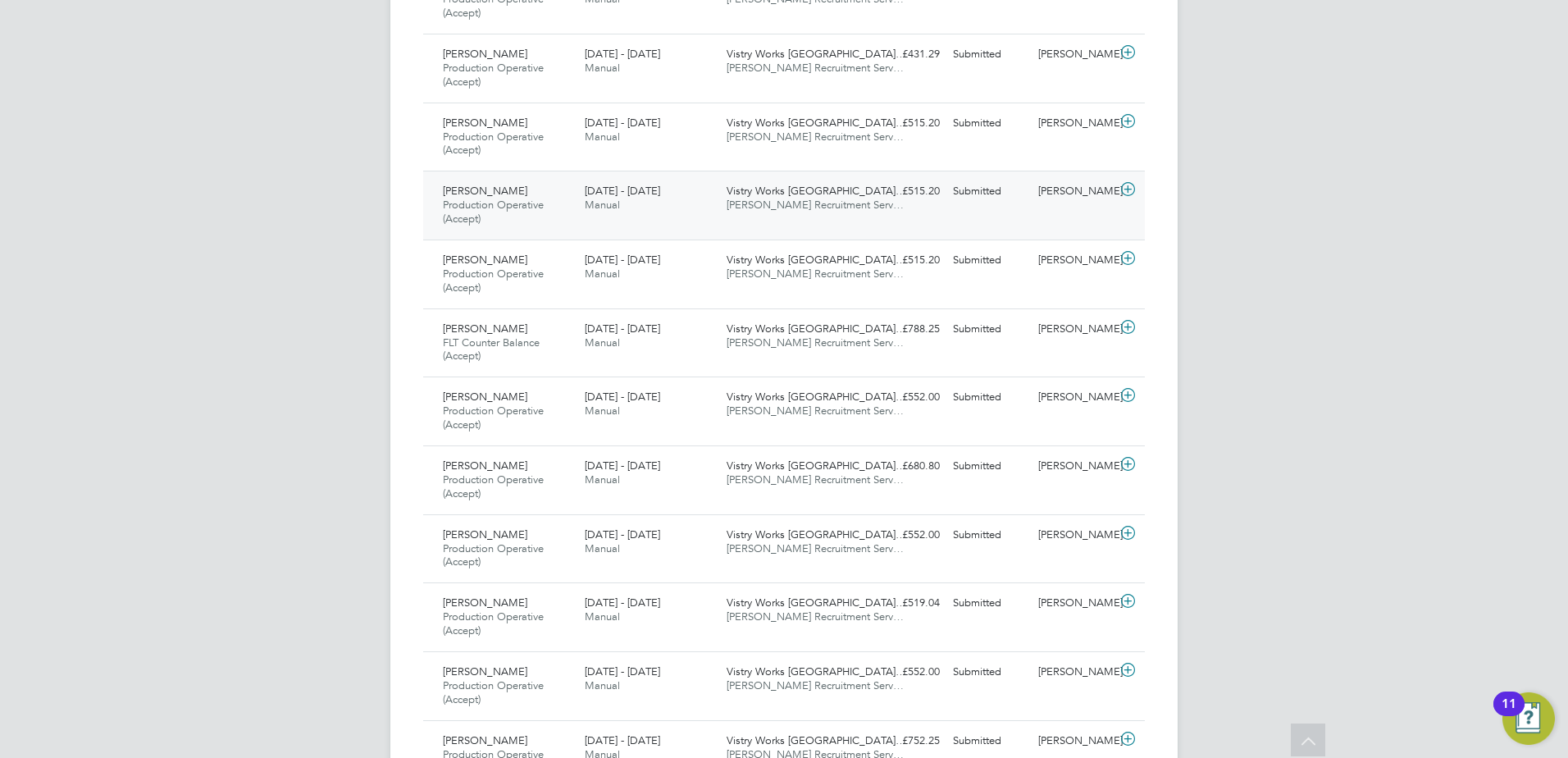
scroll to position [1791, 0]
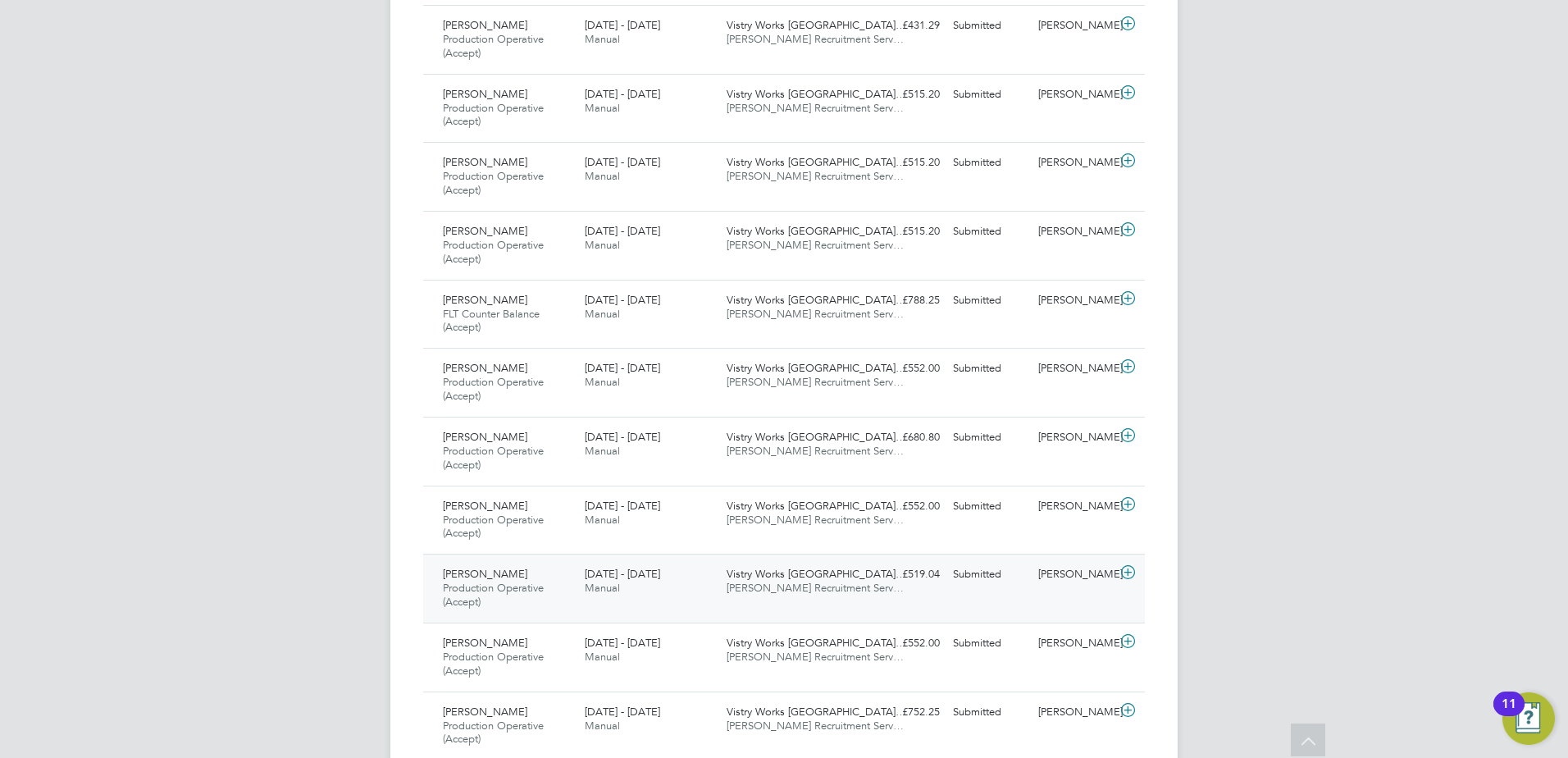
click at [498, 572] on div "Umar Iqbal Production Operative (Accept) 15 - 21 Sep 2025" at bounding box center [507, 588] width 142 height 55
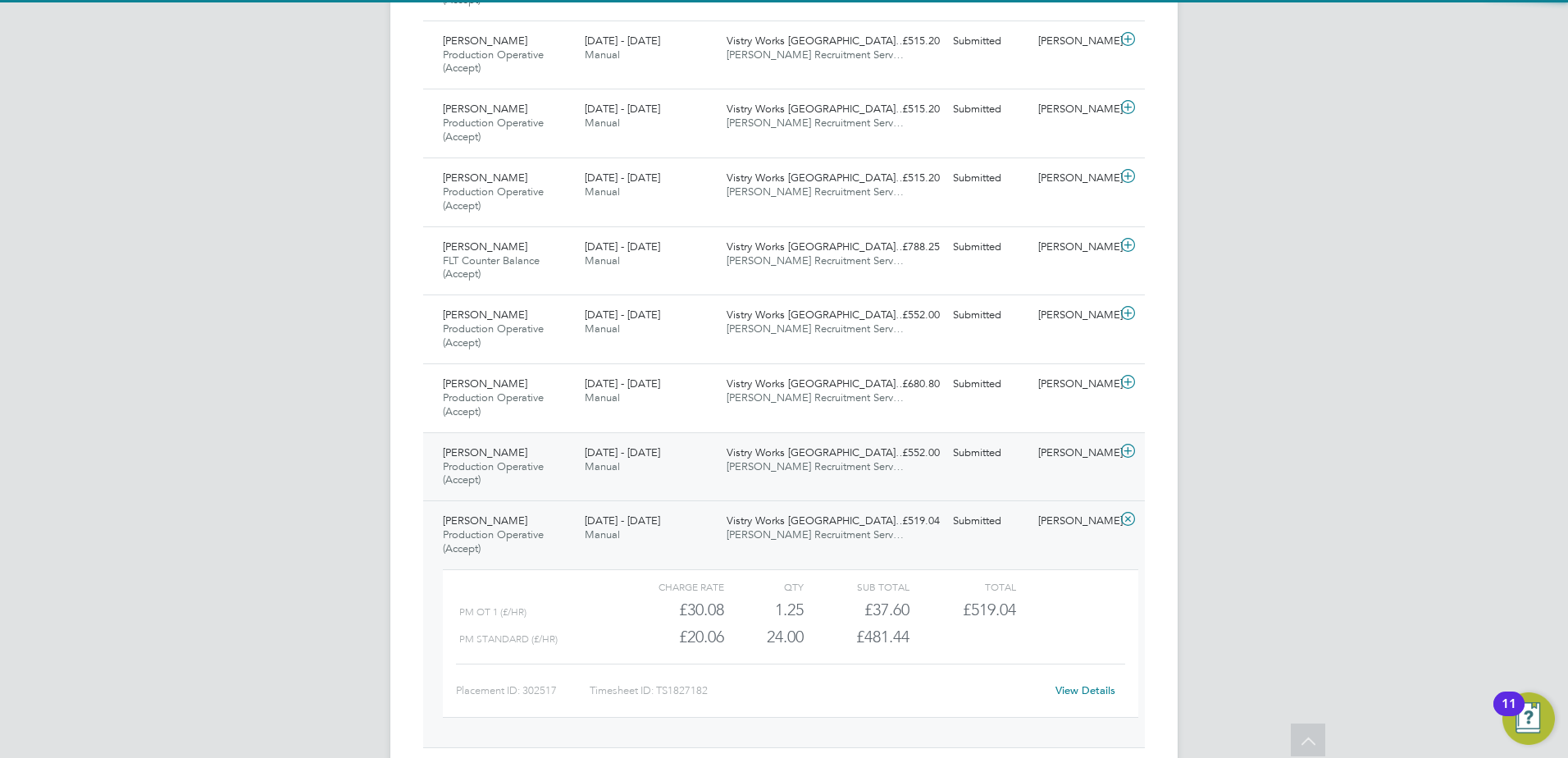
scroll to position [1873, 0]
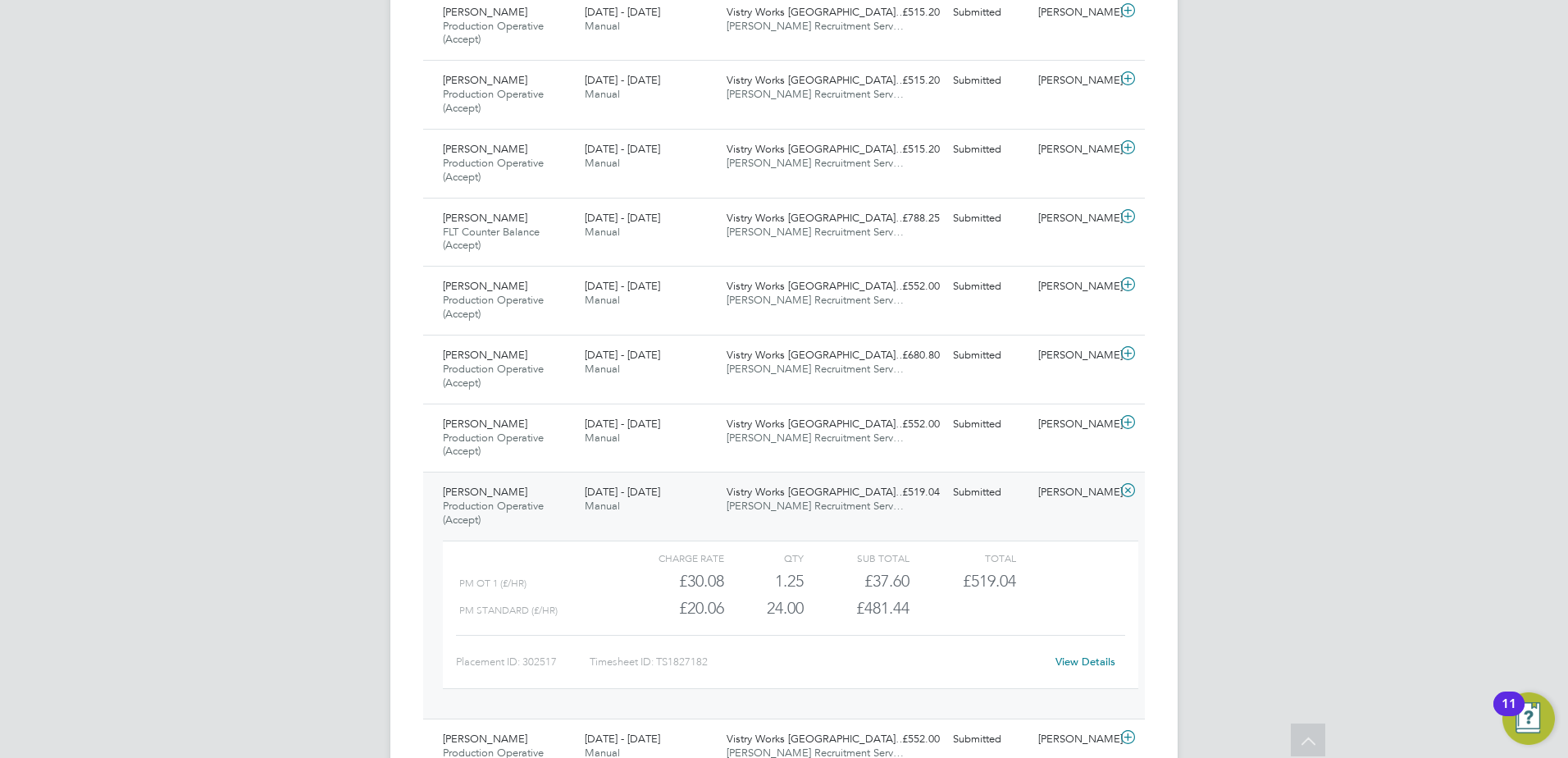
click at [475, 497] on span "Umar Iqbal" at bounding box center [485, 491] width 85 height 14
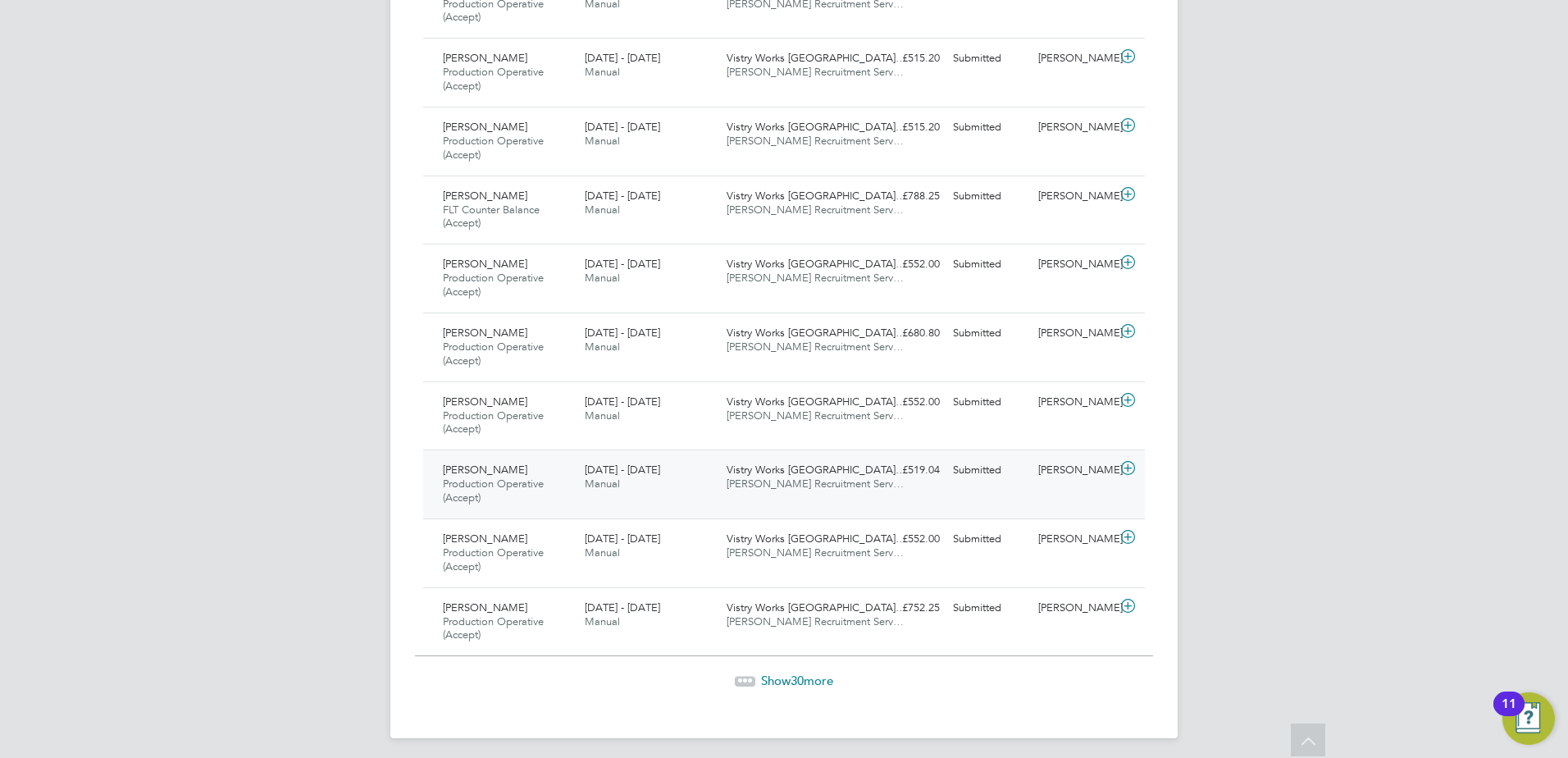
scroll to position [1901, 0]
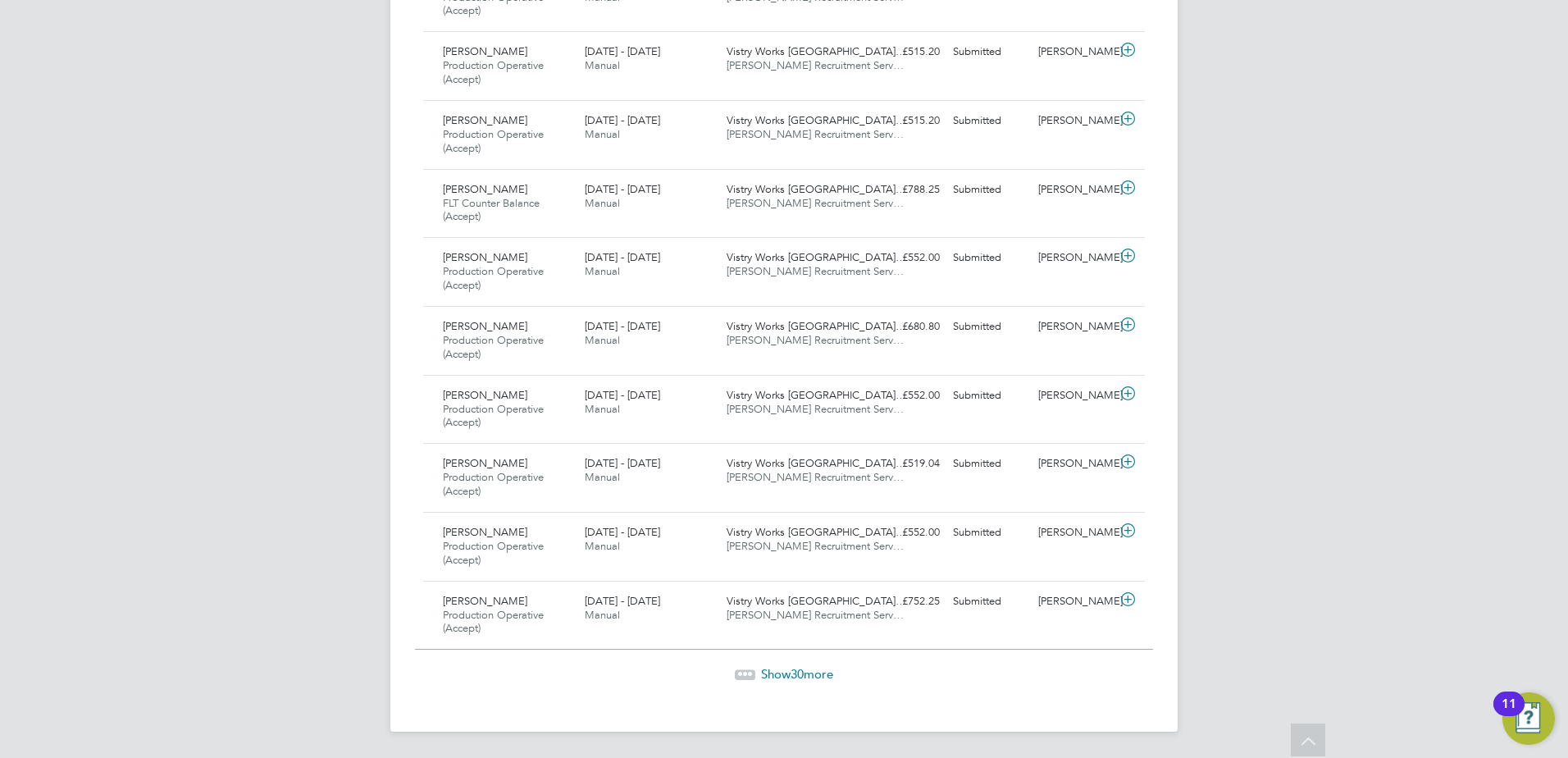
click at [774, 669] on span "Show 30 more" at bounding box center [797, 674] width 73 height 16
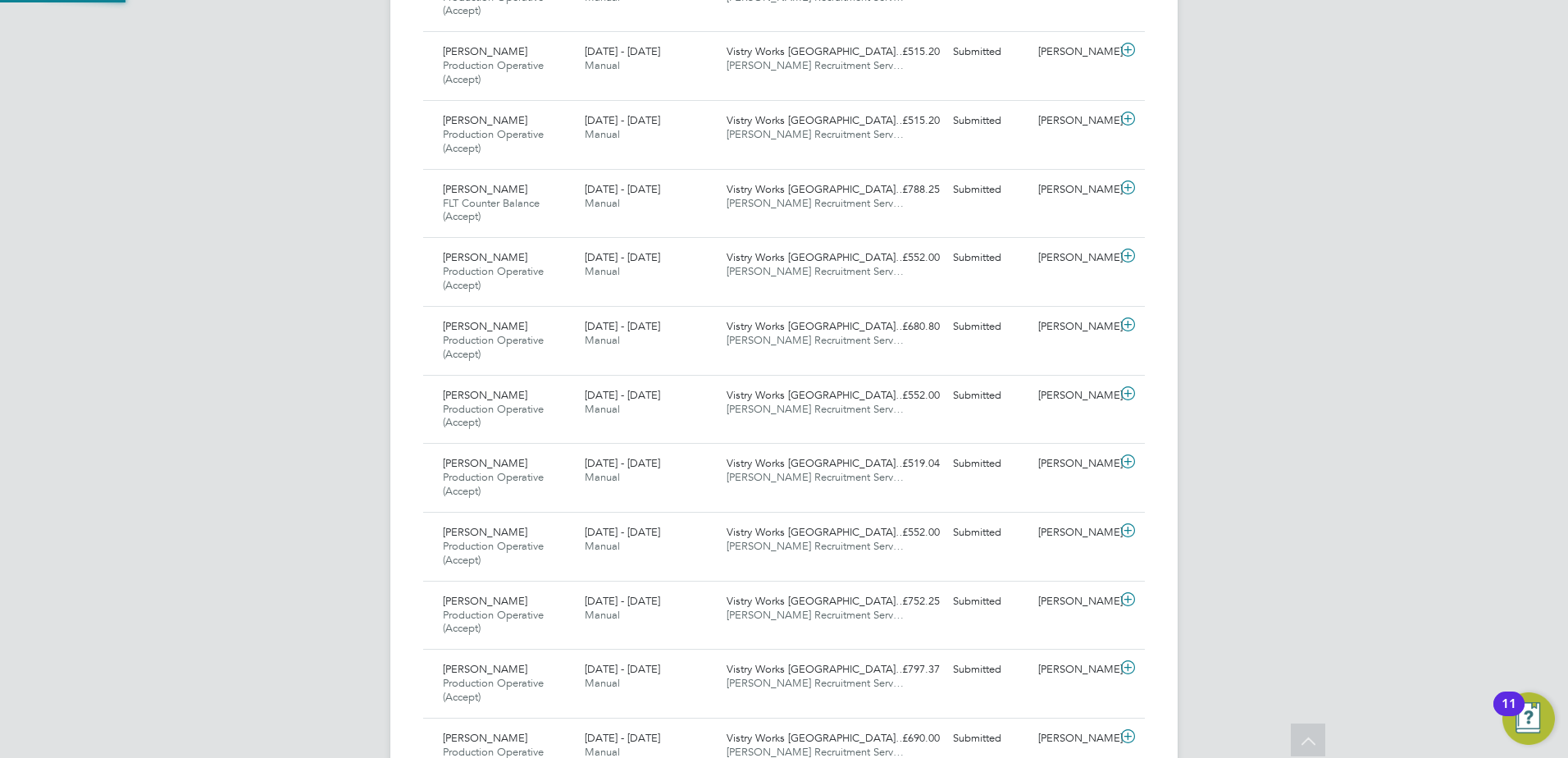
scroll to position [55, 142]
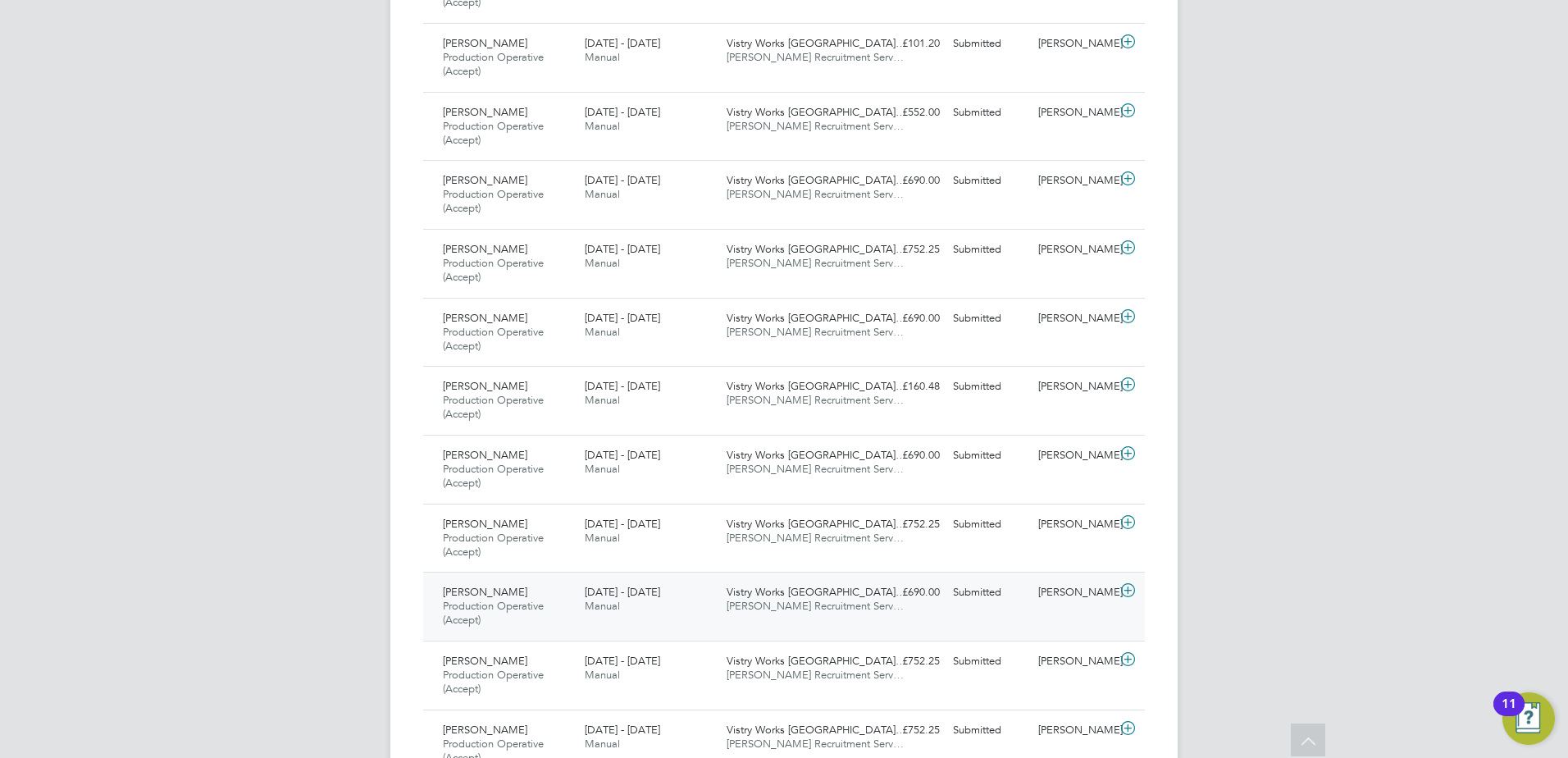
click at [572, 598] on div "Jamaal Pinney Production Operative (Accept) 15 - 21 Sep 2025" at bounding box center [507, 606] width 142 height 55
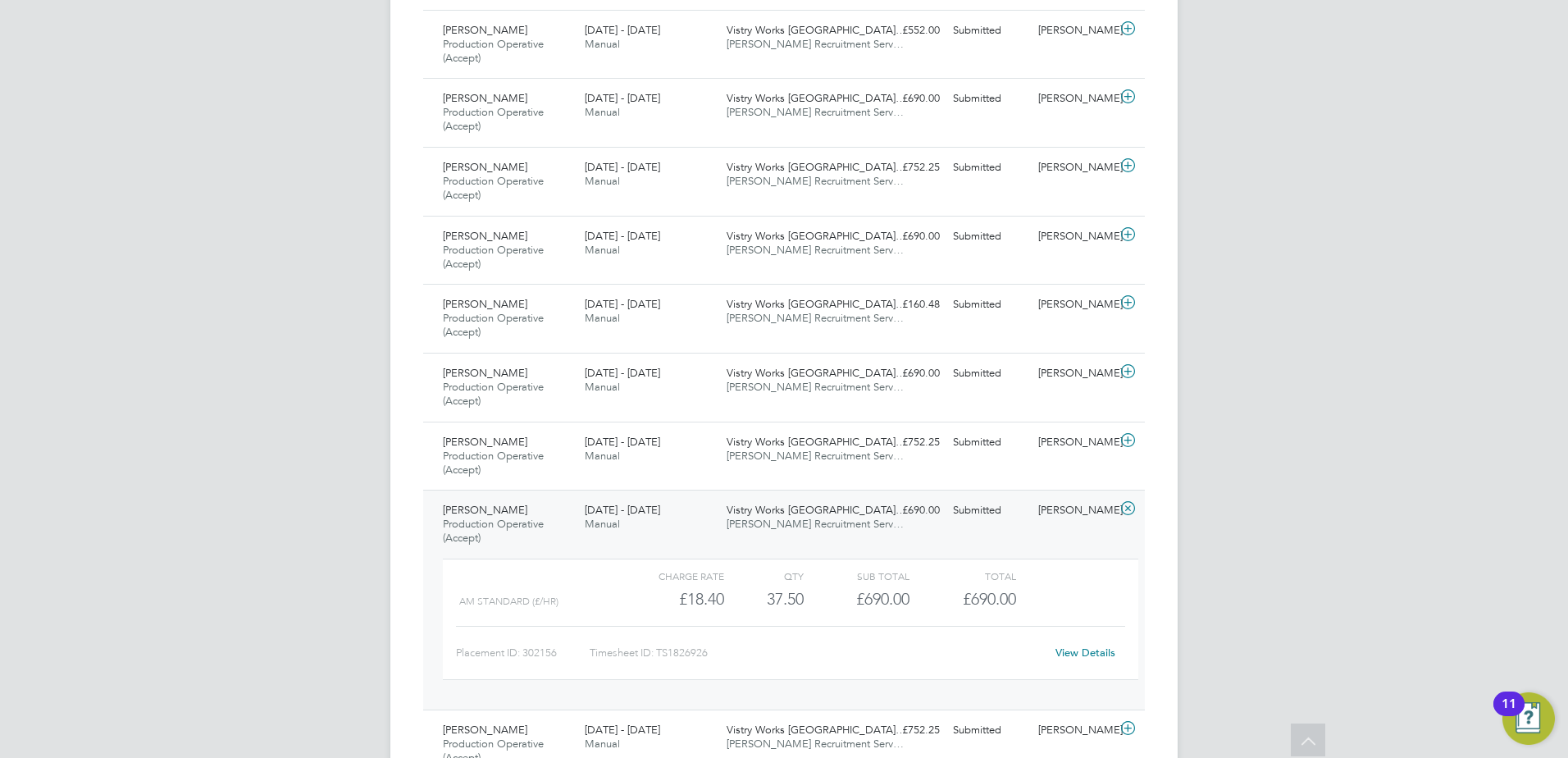
click at [1081, 656] on link "View Details" at bounding box center [1085, 652] width 59 height 14
click at [538, 513] on div "Jamaal Pinney Production Operative (Accept) 15 - 21 Sep 2025" at bounding box center [507, 524] width 142 height 55
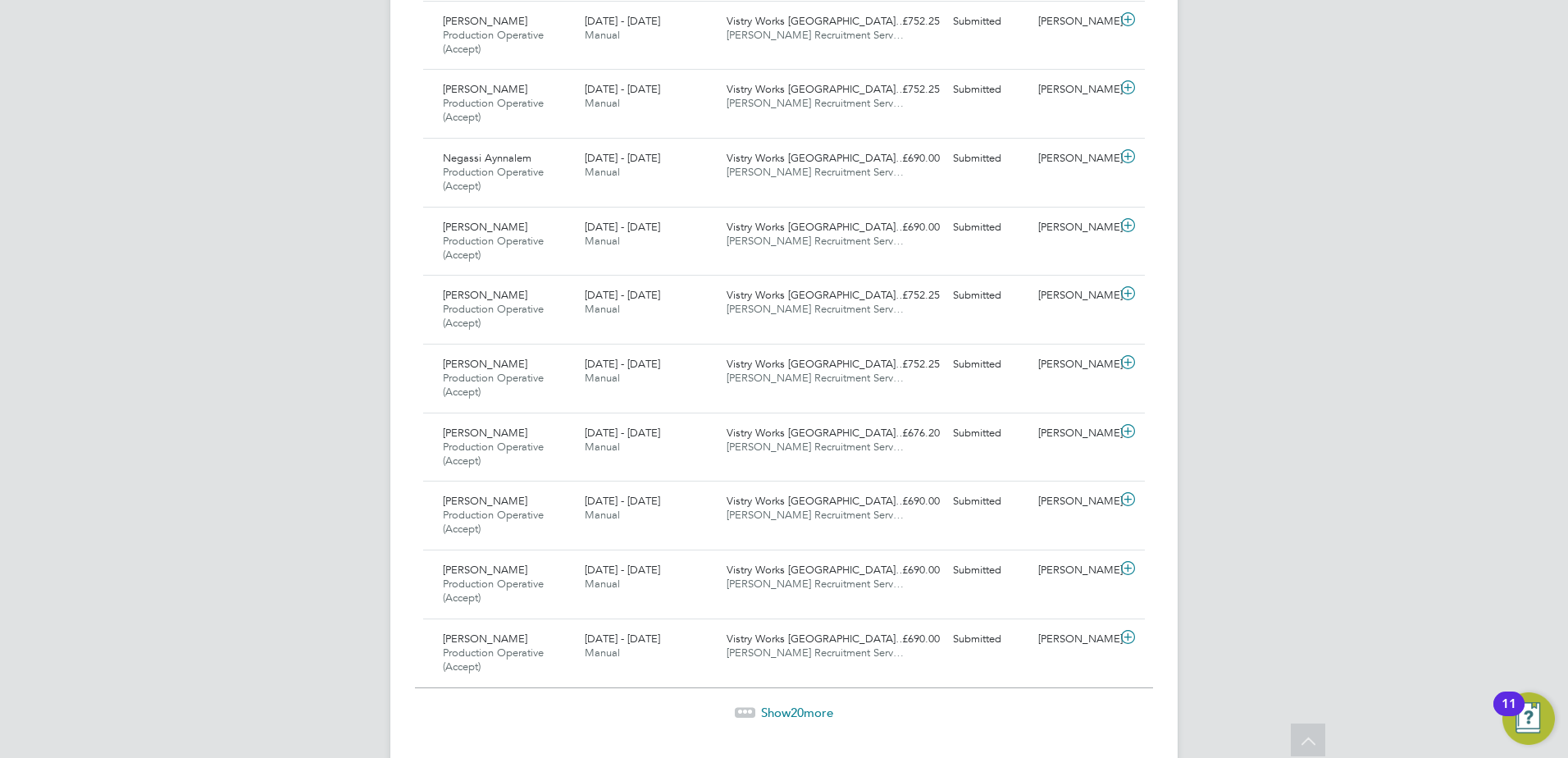
scroll to position [3960, 0]
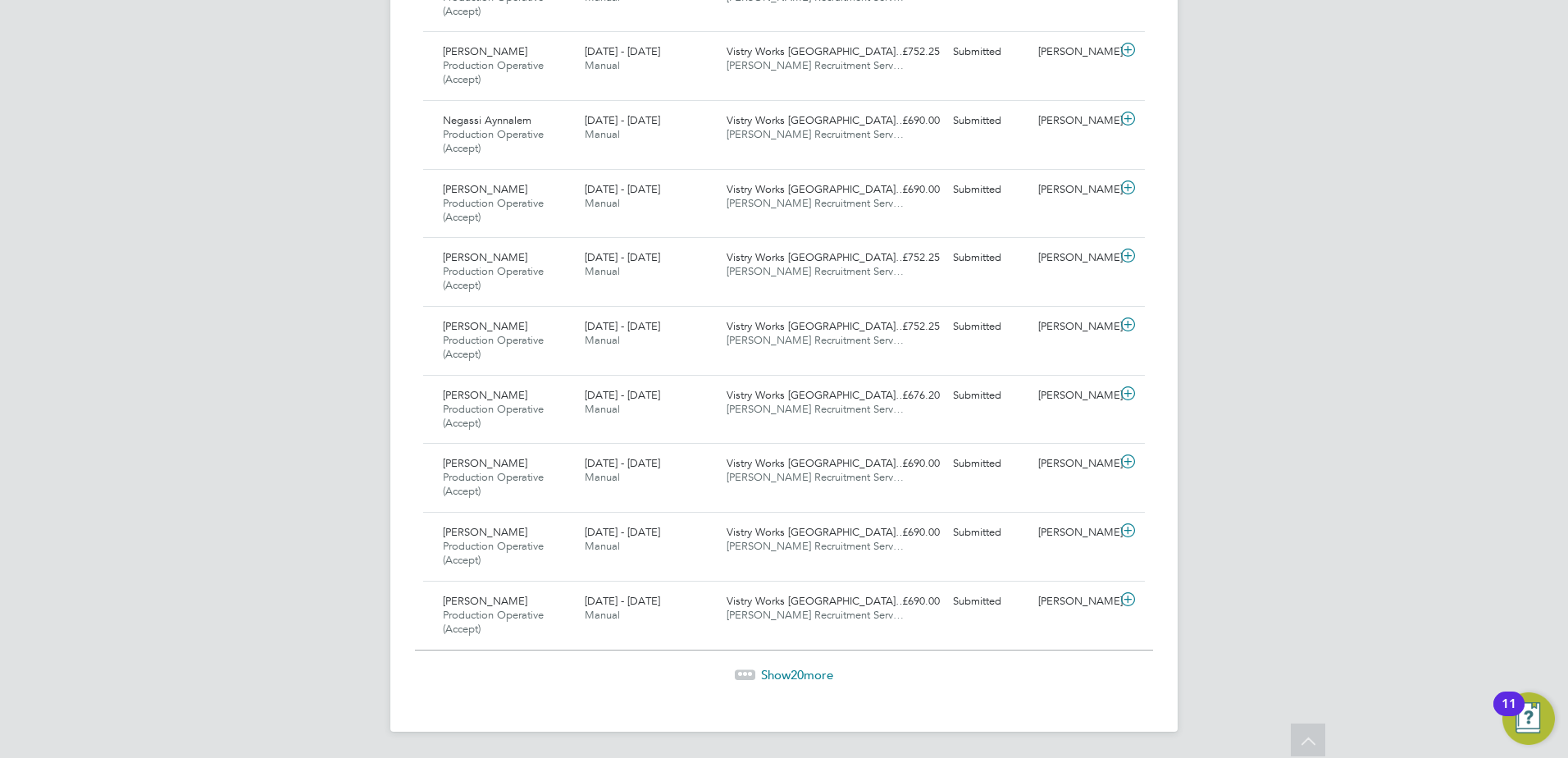
click at [804, 673] on span "Show 20 more" at bounding box center [797, 675] width 73 height 16
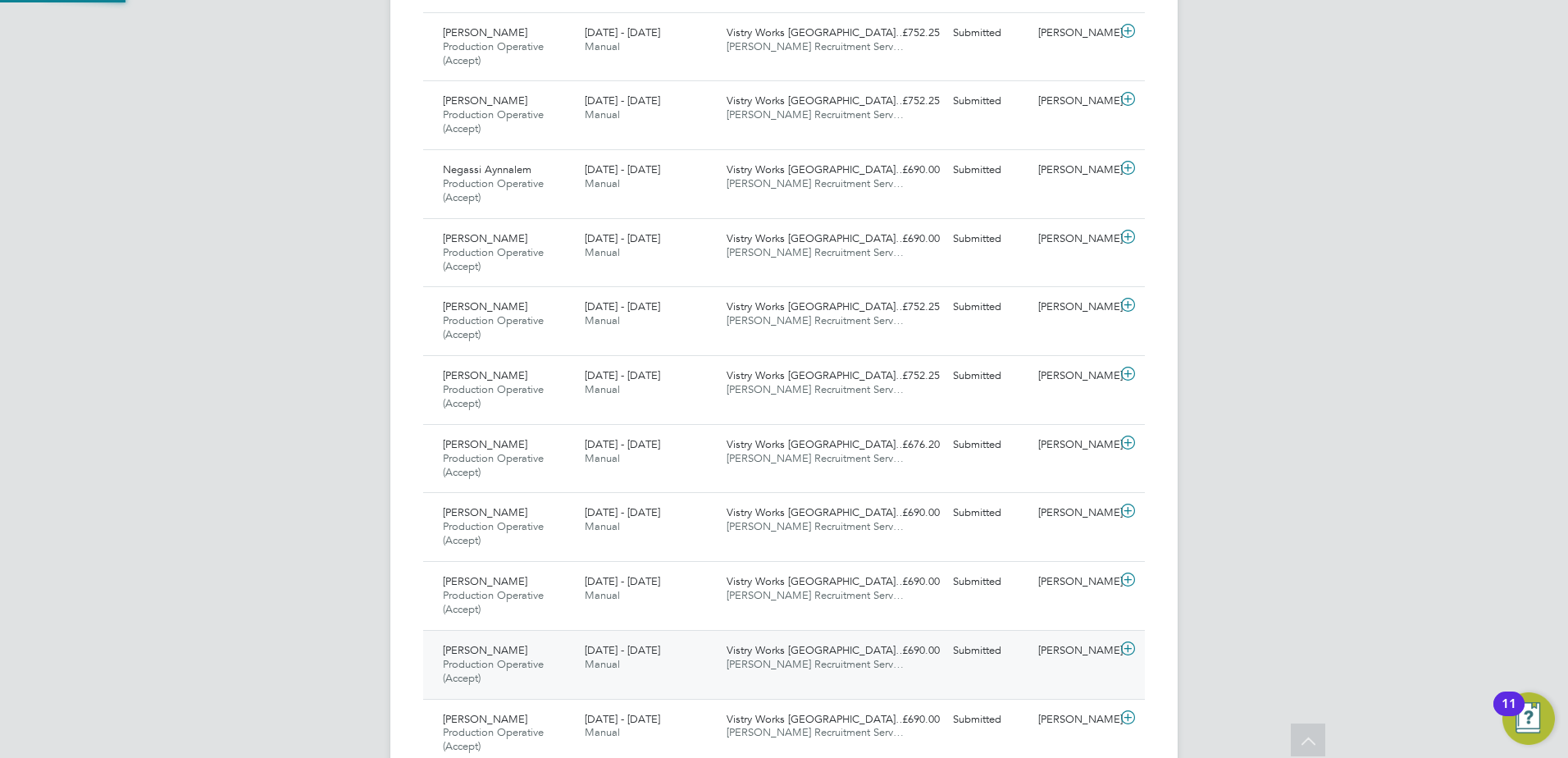
scroll to position [8, 8]
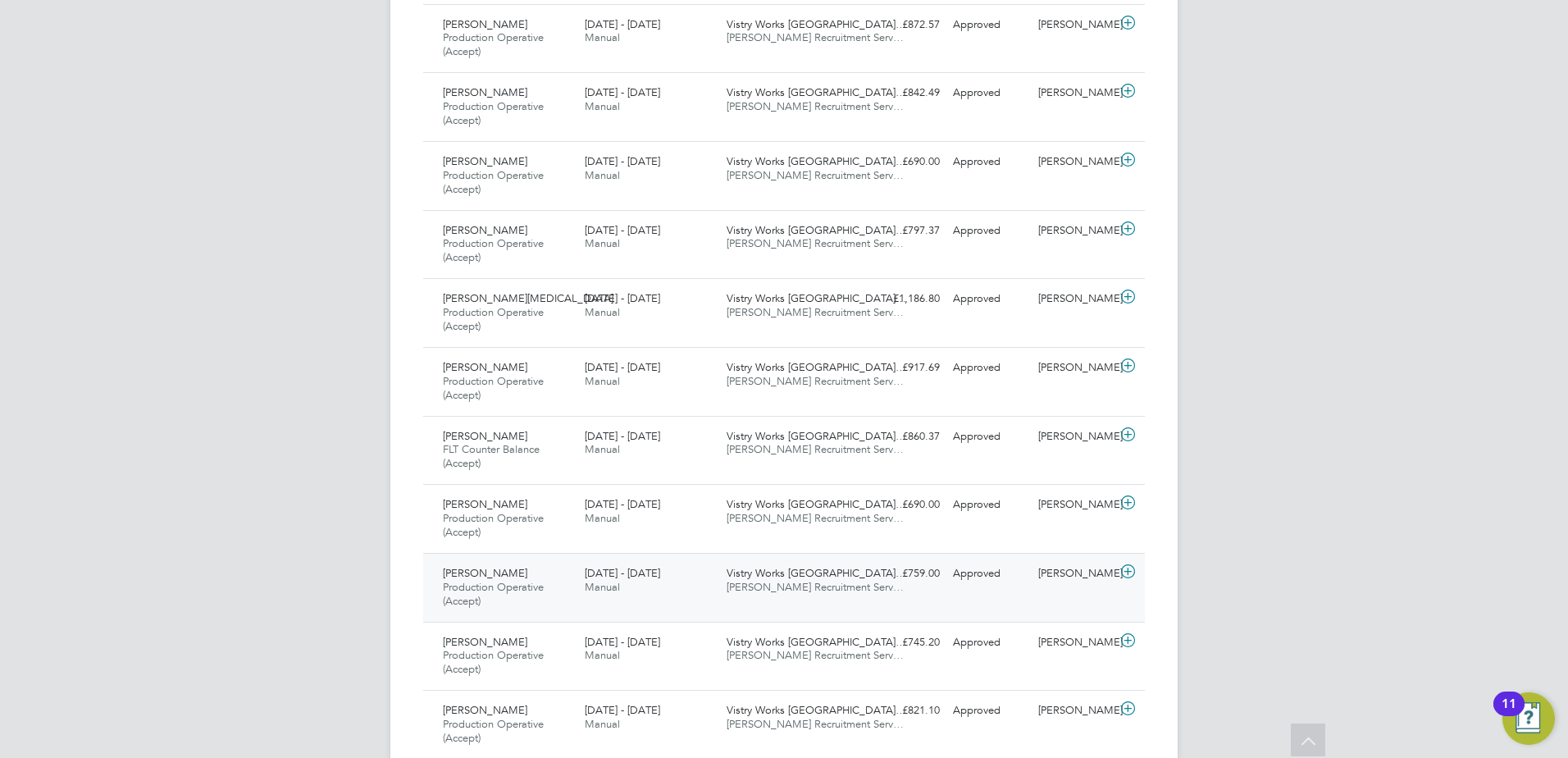
click at [521, 581] on span "Production Operative (Accept)" at bounding box center [493, 594] width 101 height 28
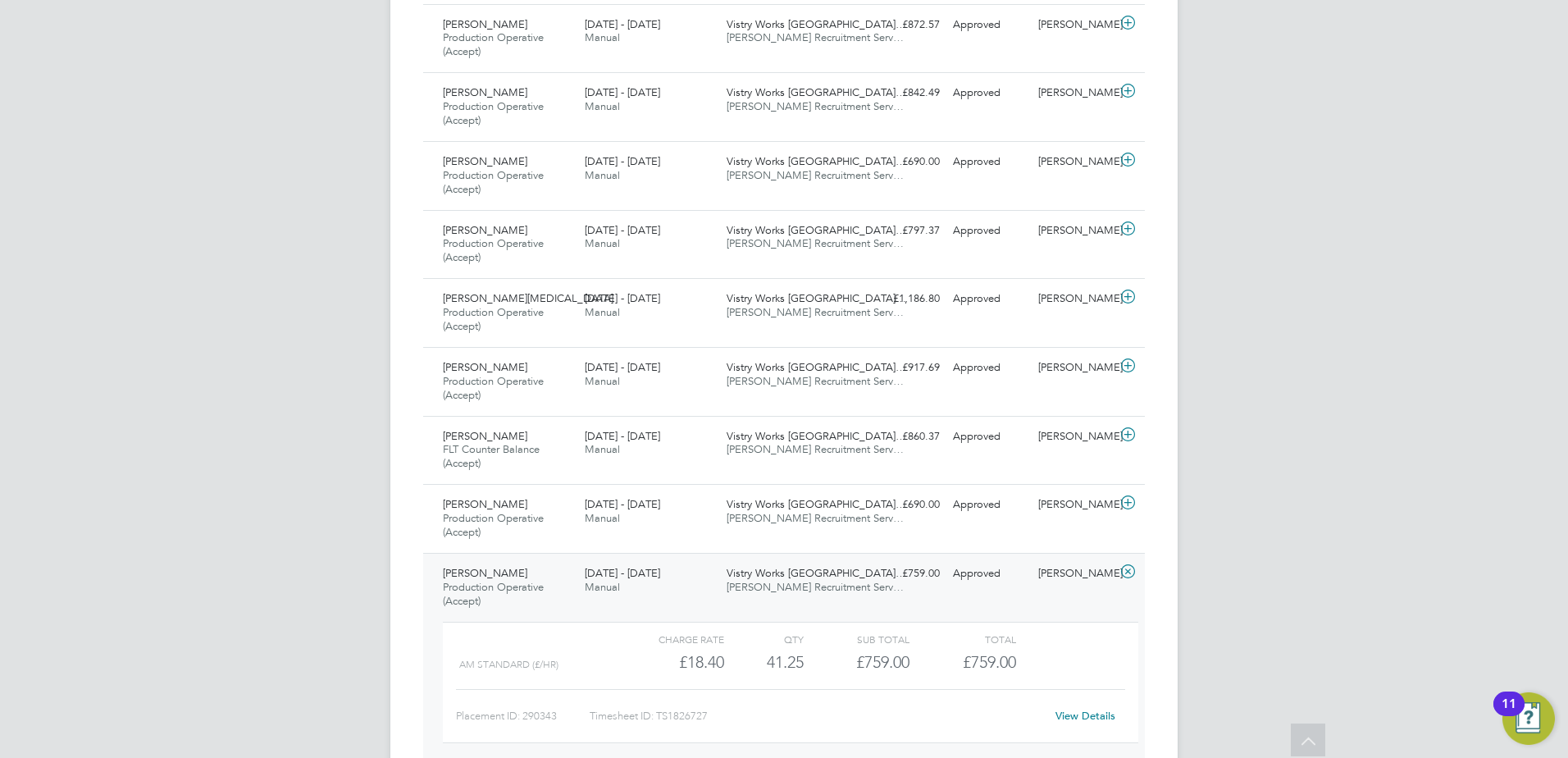
click at [1078, 713] on link "View Details" at bounding box center [1085, 715] width 59 height 14
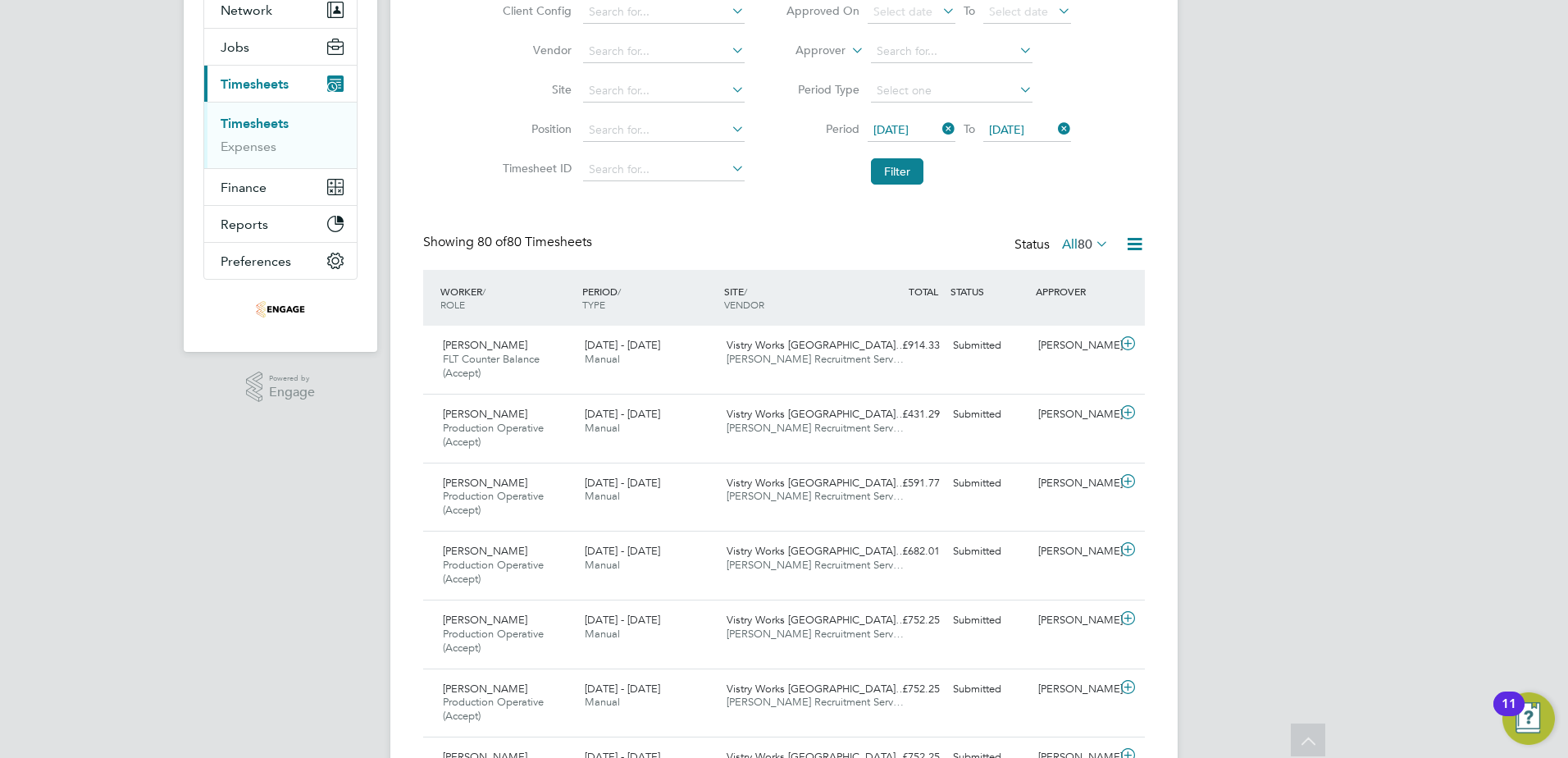
scroll to position [0, 0]
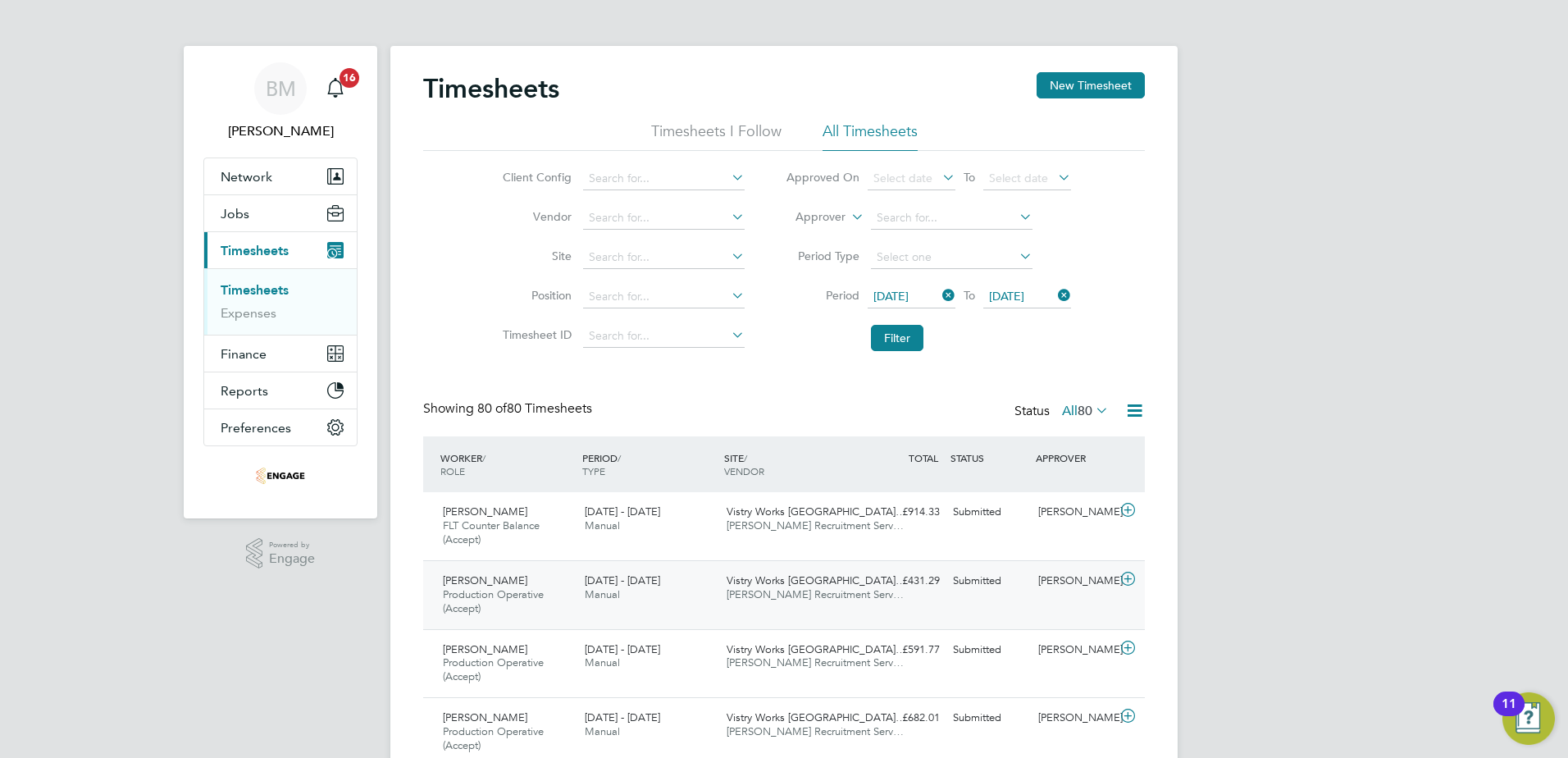
click at [521, 571] on div "Katarzyna Pelczynska Production Operative (Accept) 15 - 21 Sep 2025" at bounding box center [507, 595] width 142 height 55
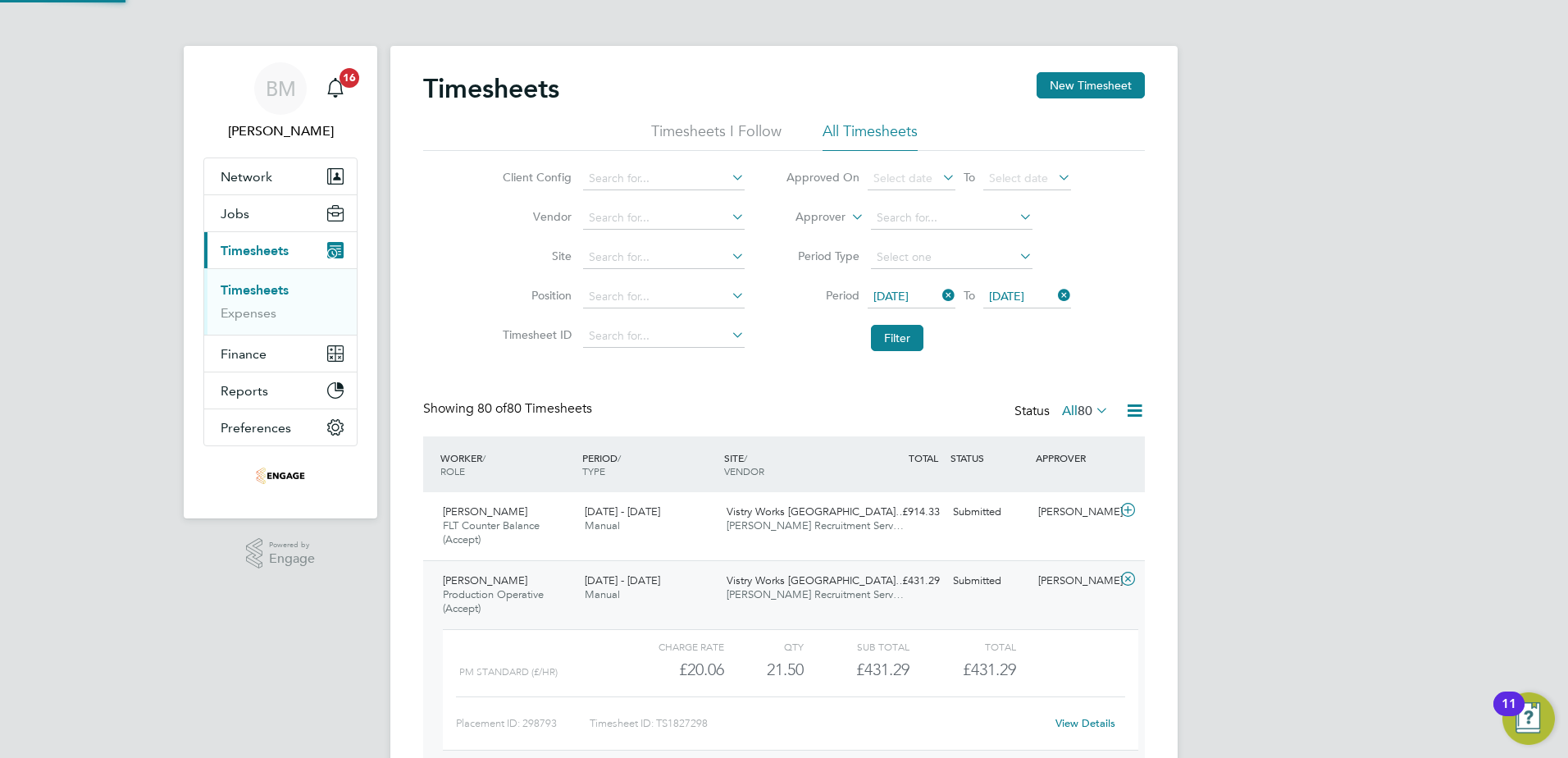
scroll to position [82, 0]
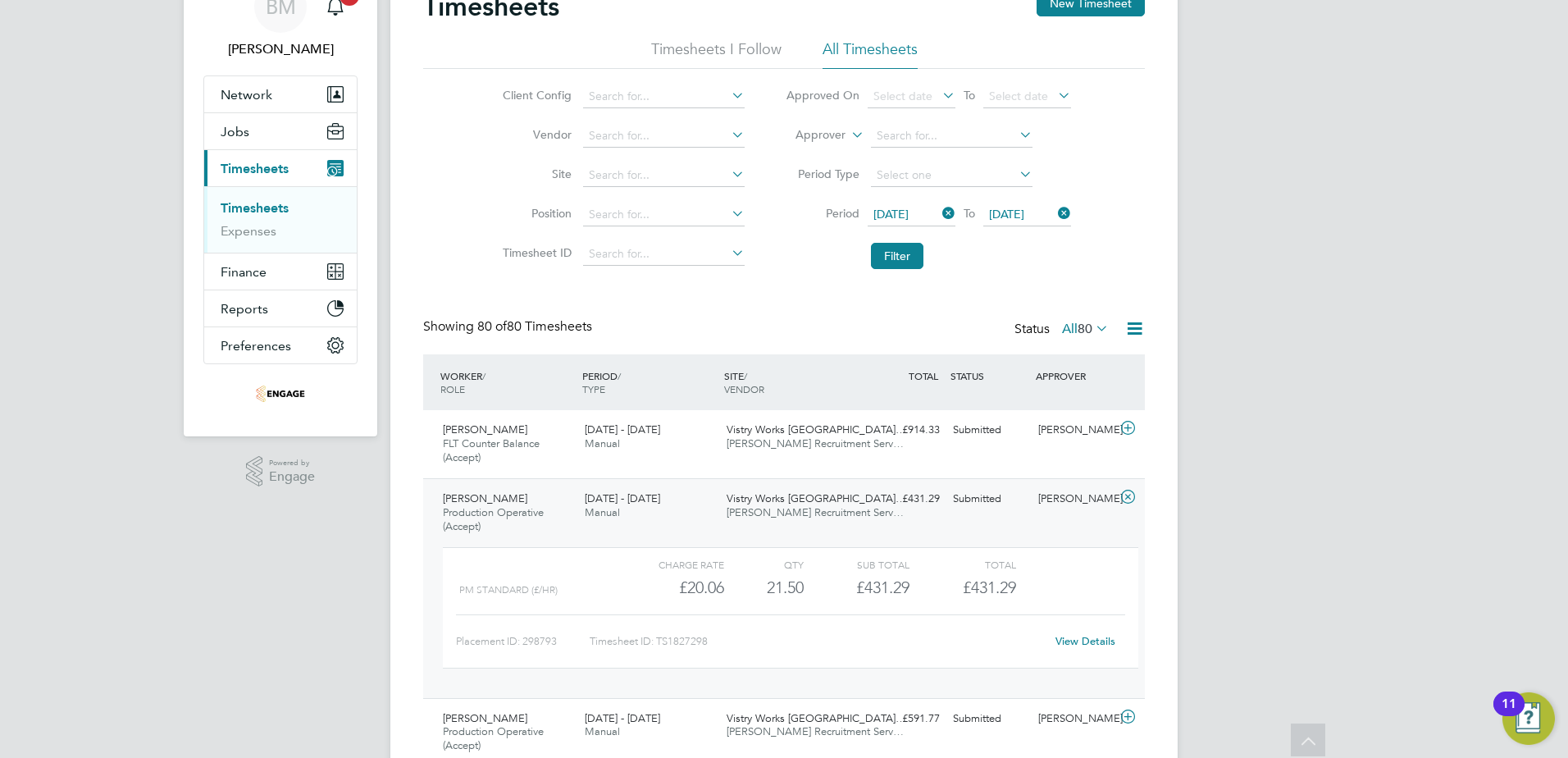
click at [1076, 637] on link "View Details" at bounding box center [1085, 641] width 59 height 14
click at [545, 504] on div "Katarzyna Pelczynska Production Operative (Accept) 15 - 21 Sep 2025" at bounding box center [507, 512] width 142 height 55
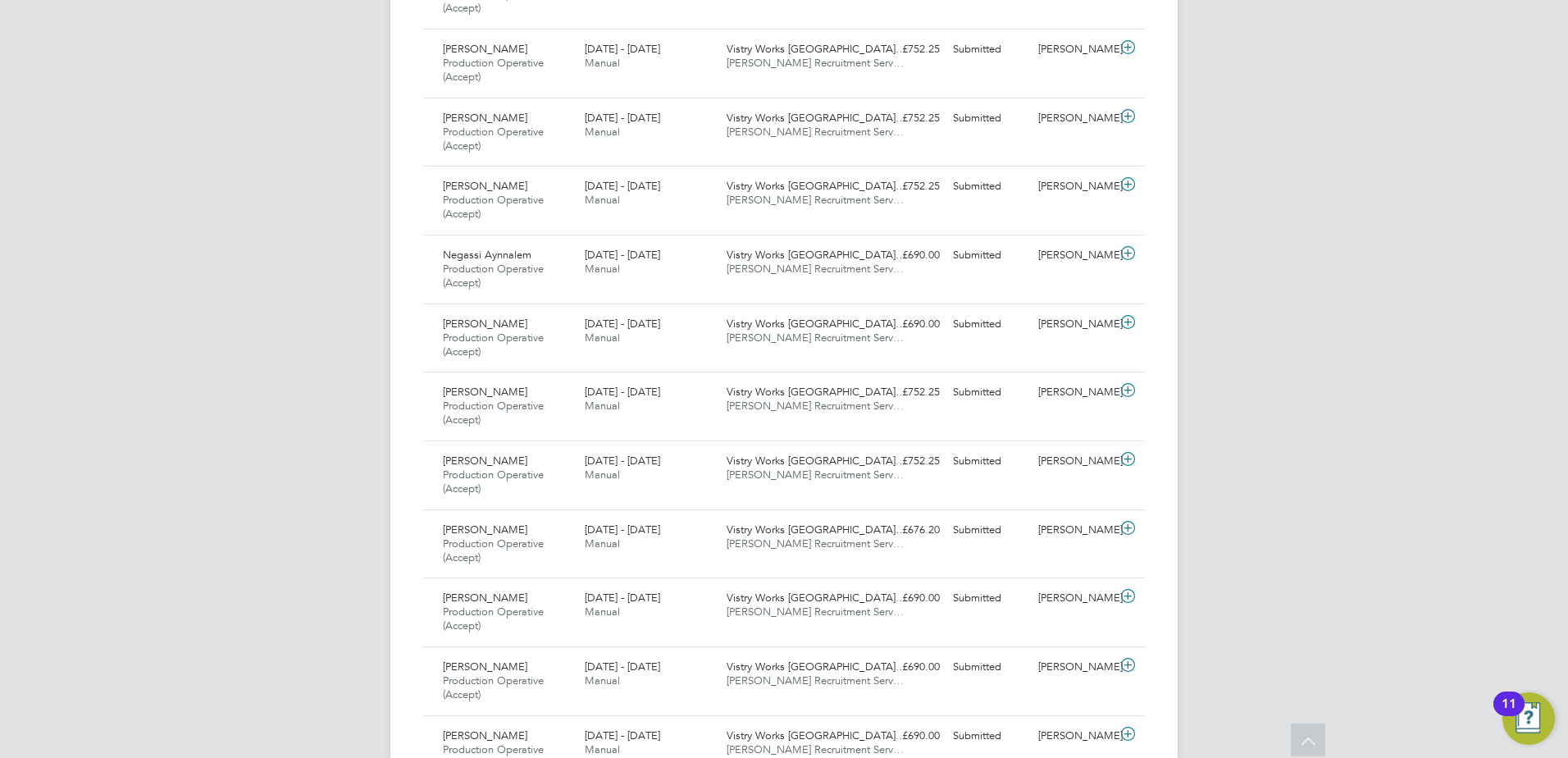
scroll to position [3855, 0]
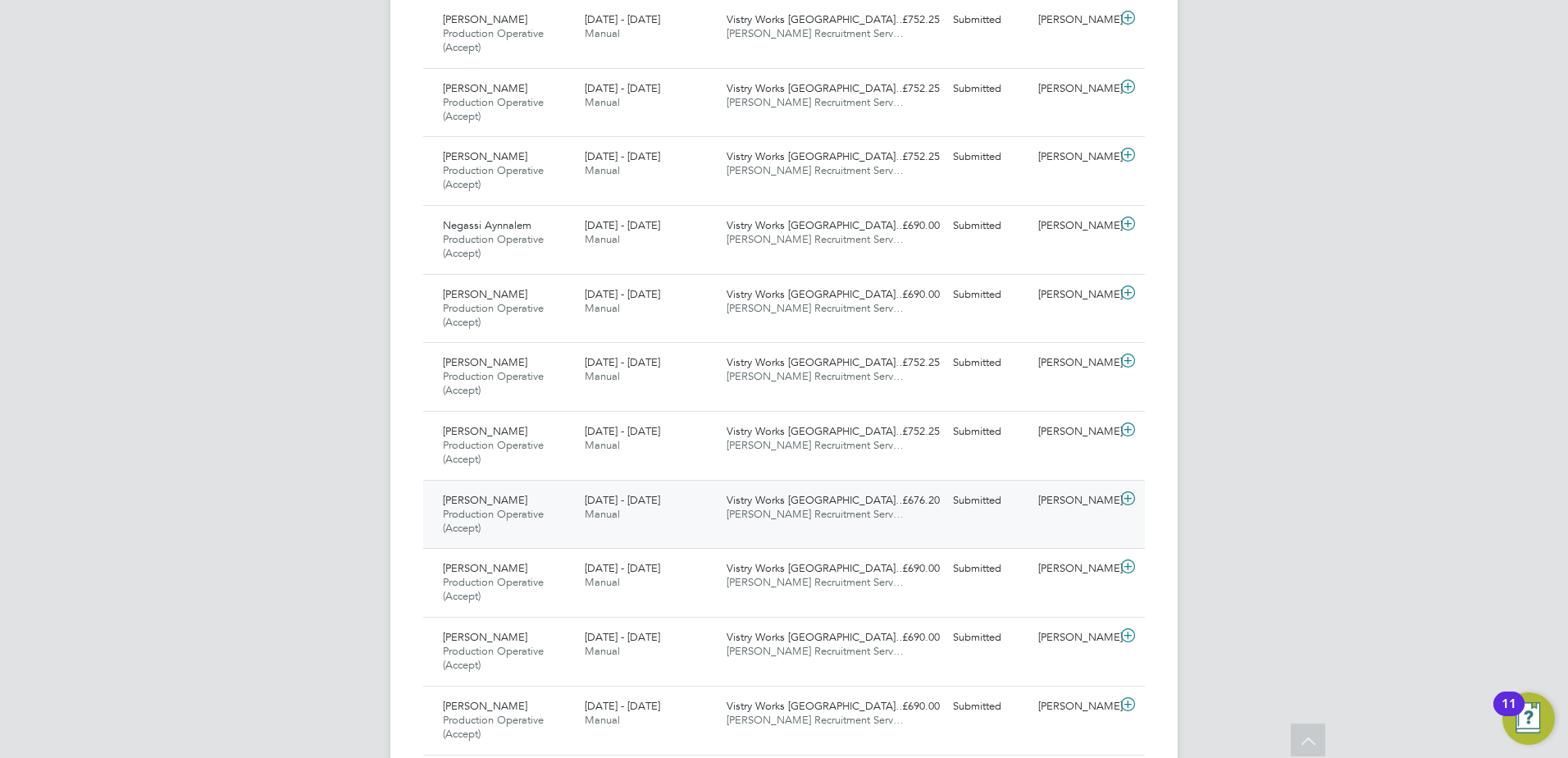
click at [523, 493] on div "Wiktoria Gredzinska Production Operative (Accept) 15 - 21 Sep 2025" at bounding box center [507, 514] width 142 height 55
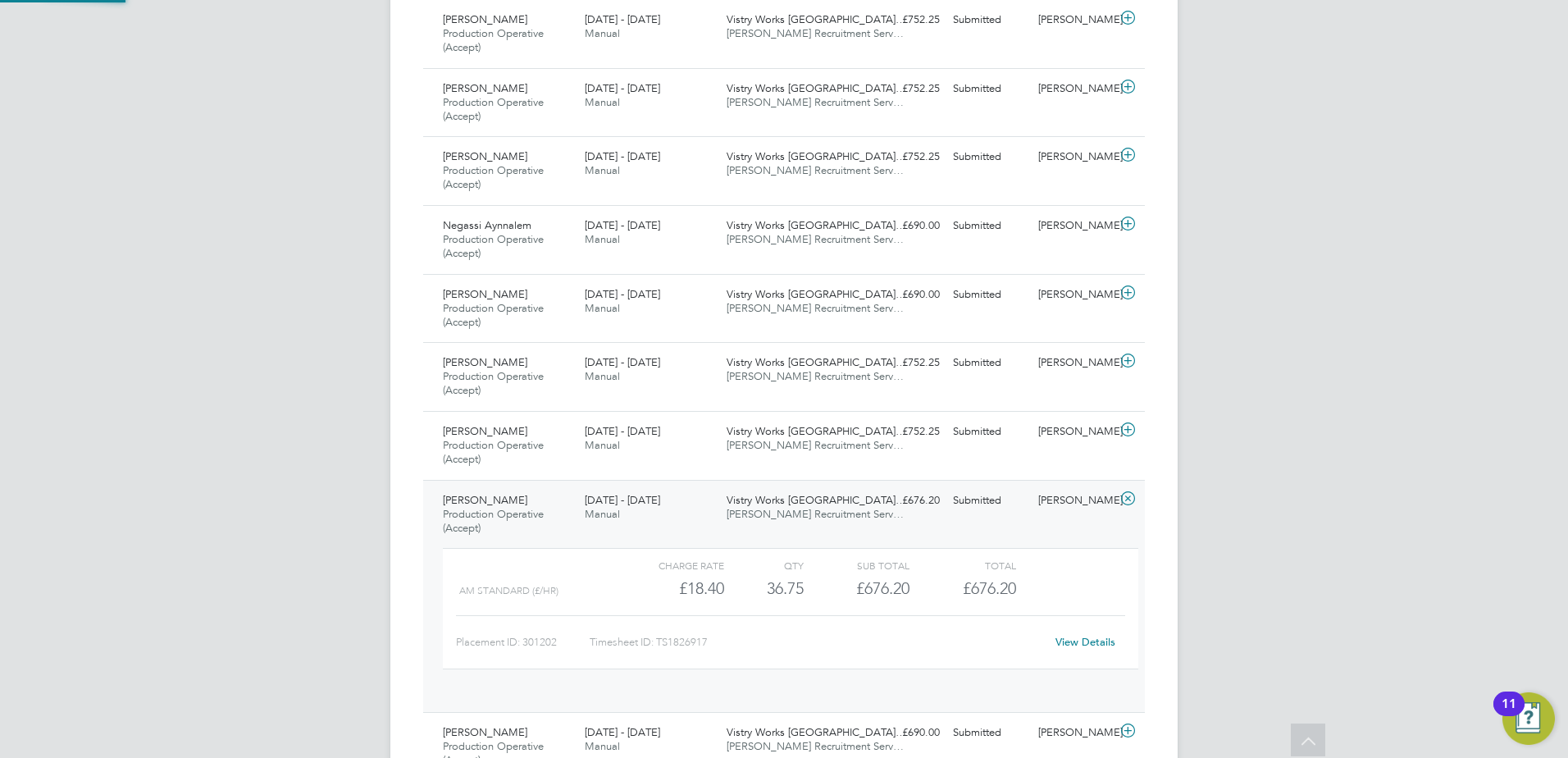
scroll to position [28, 160]
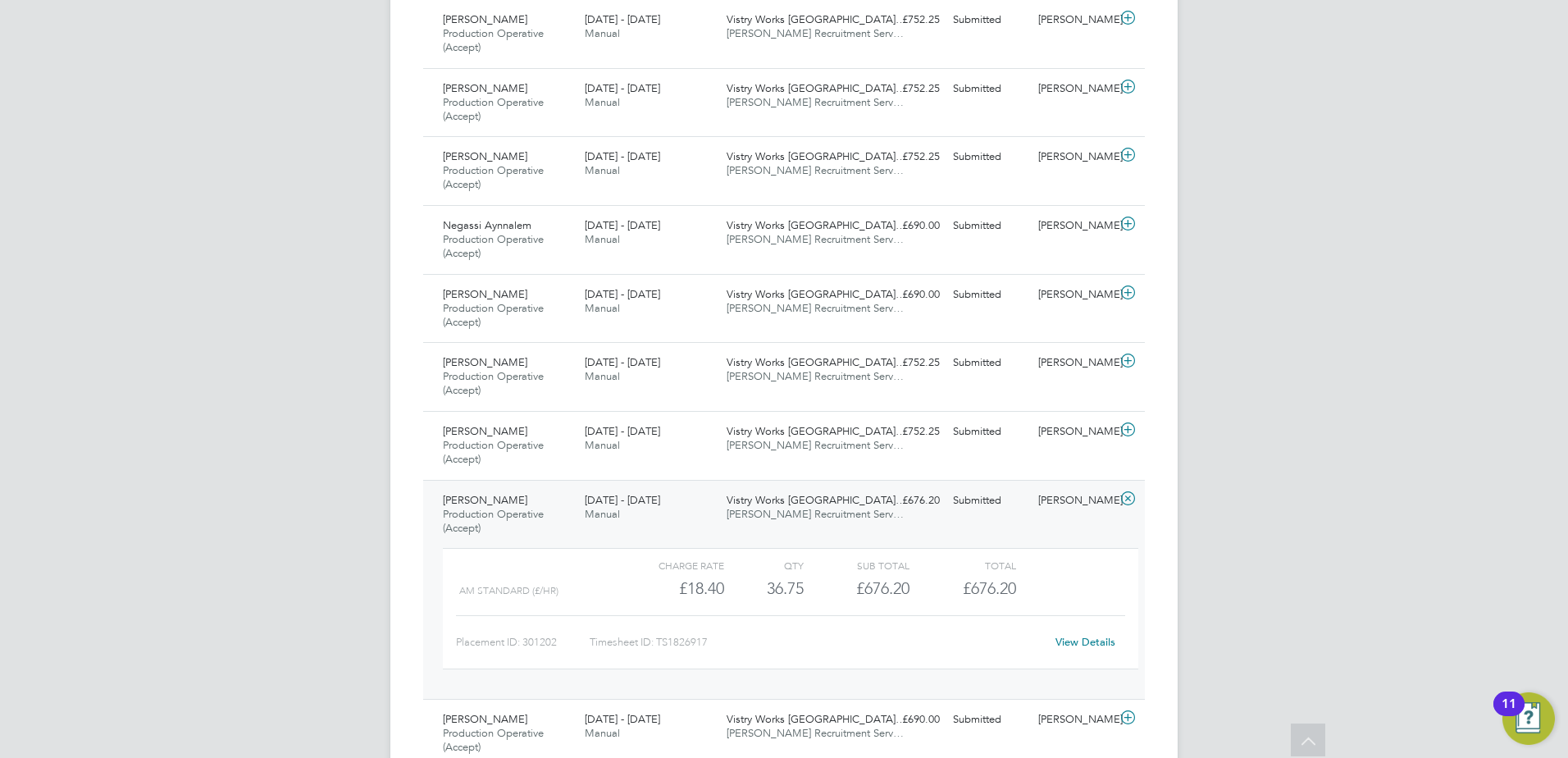
click at [1079, 644] on link "View Details" at bounding box center [1085, 642] width 59 height 14
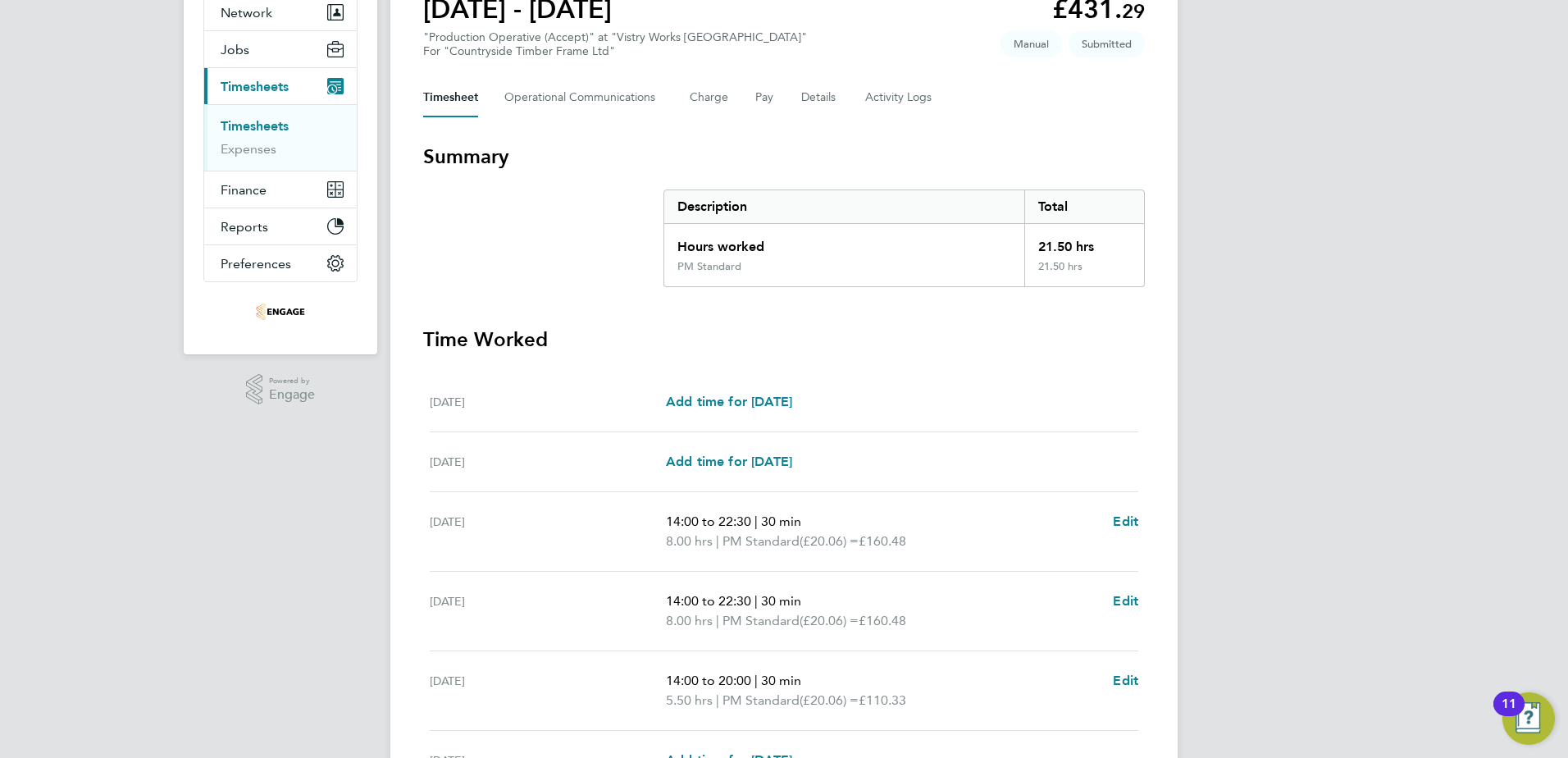
scroll to position [246, 0]
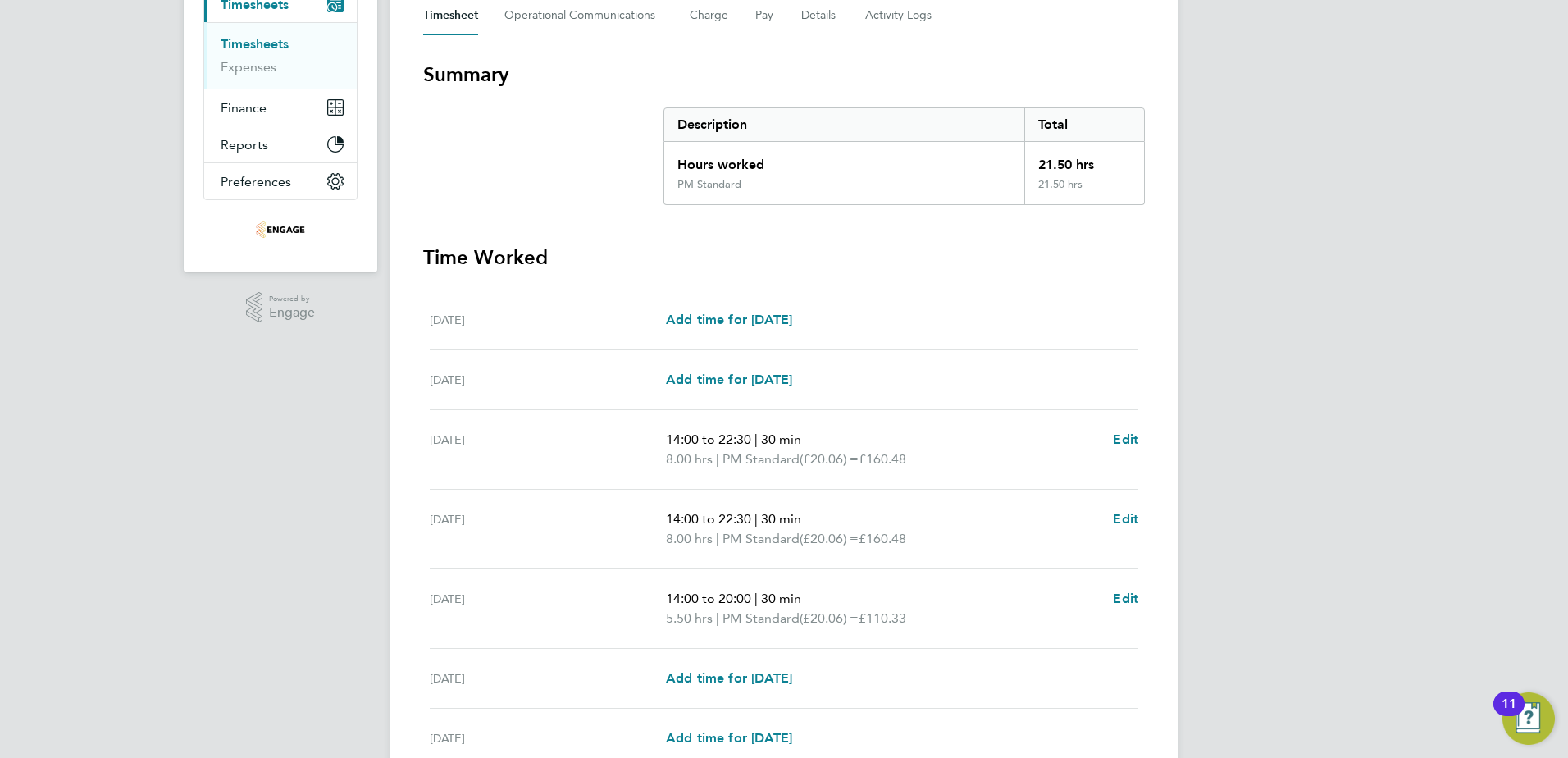
scroll to position [328, 0]
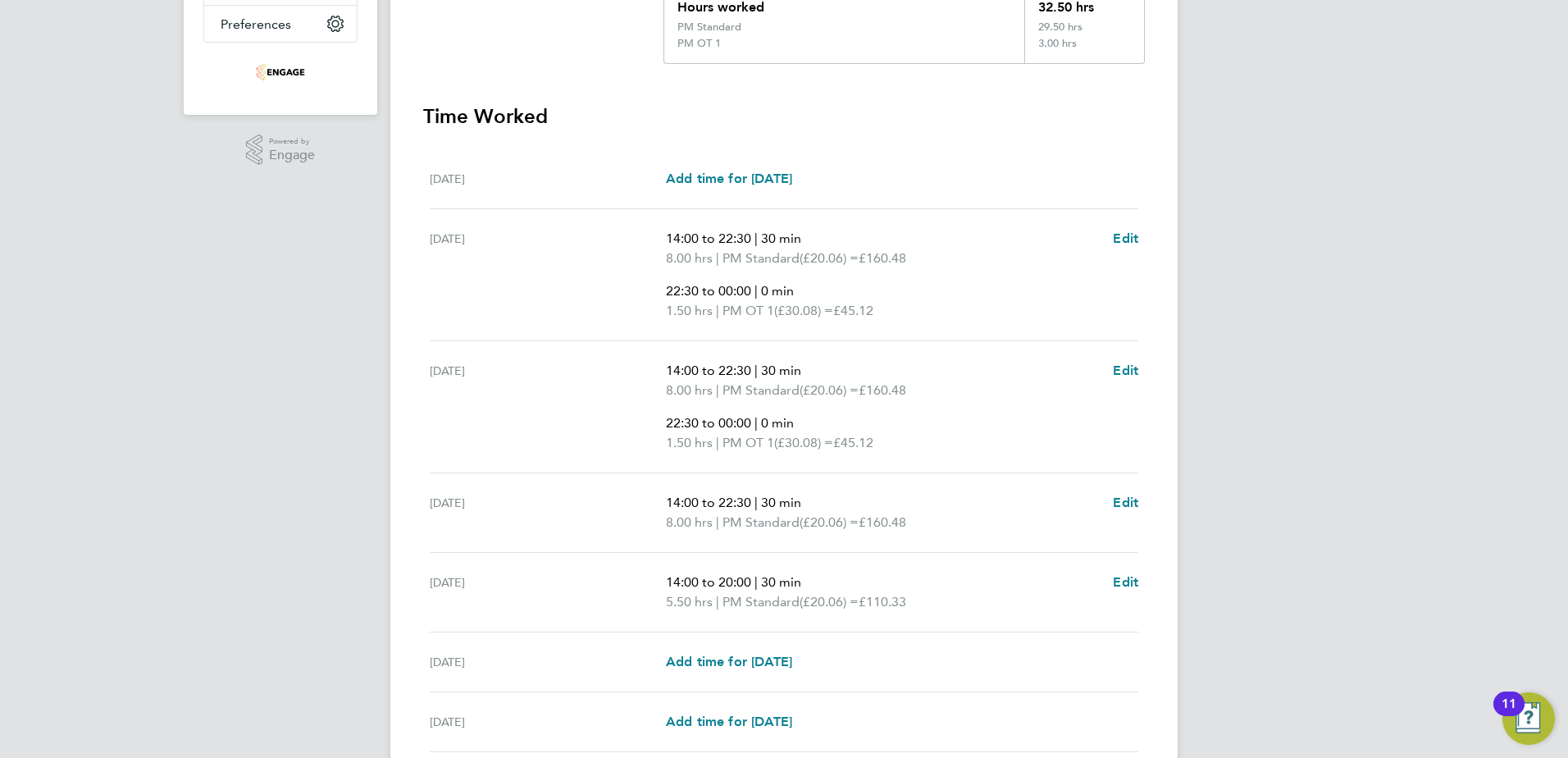
scroll to position [410, 0]
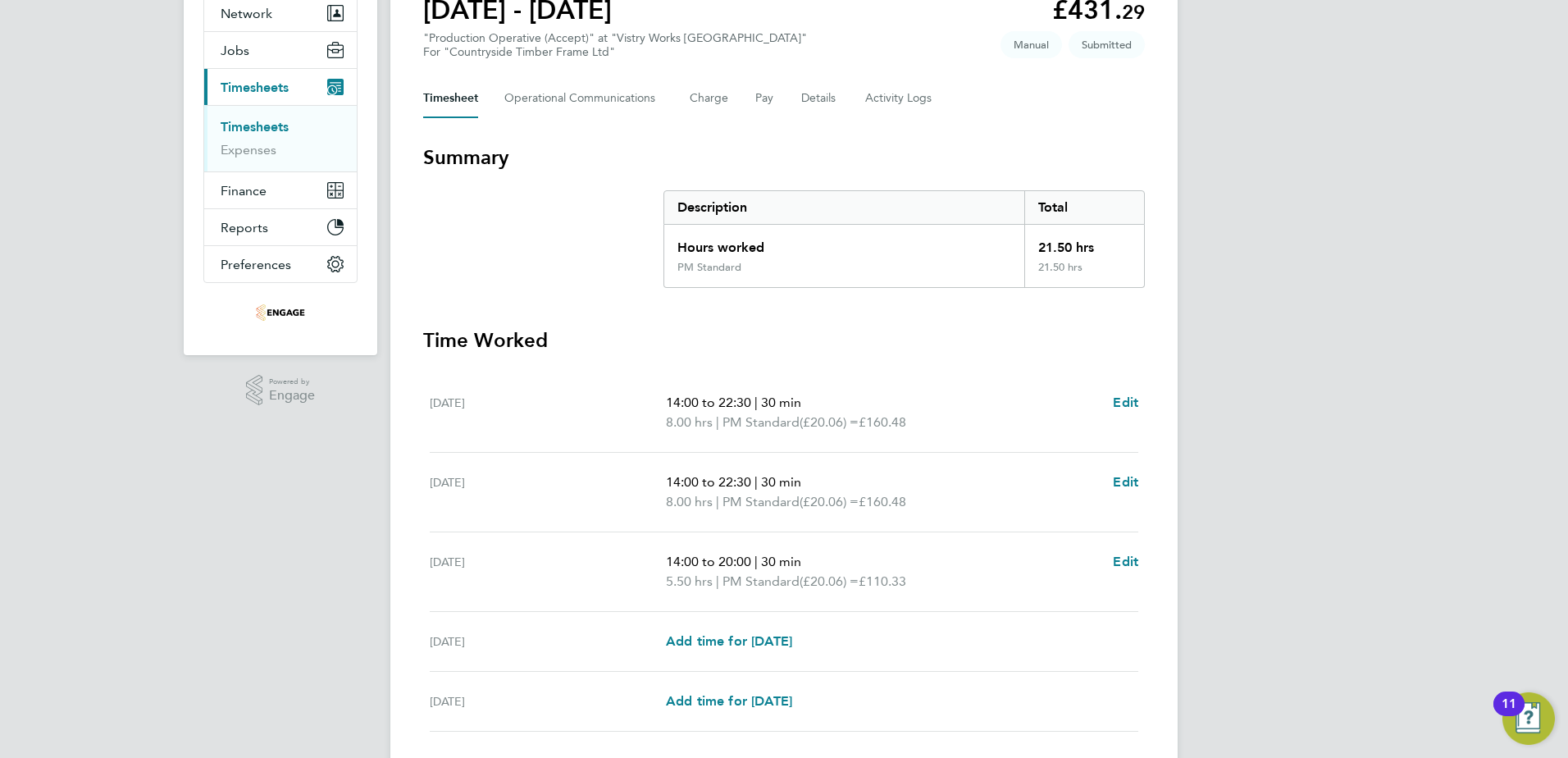
scroll to position [164, 0]
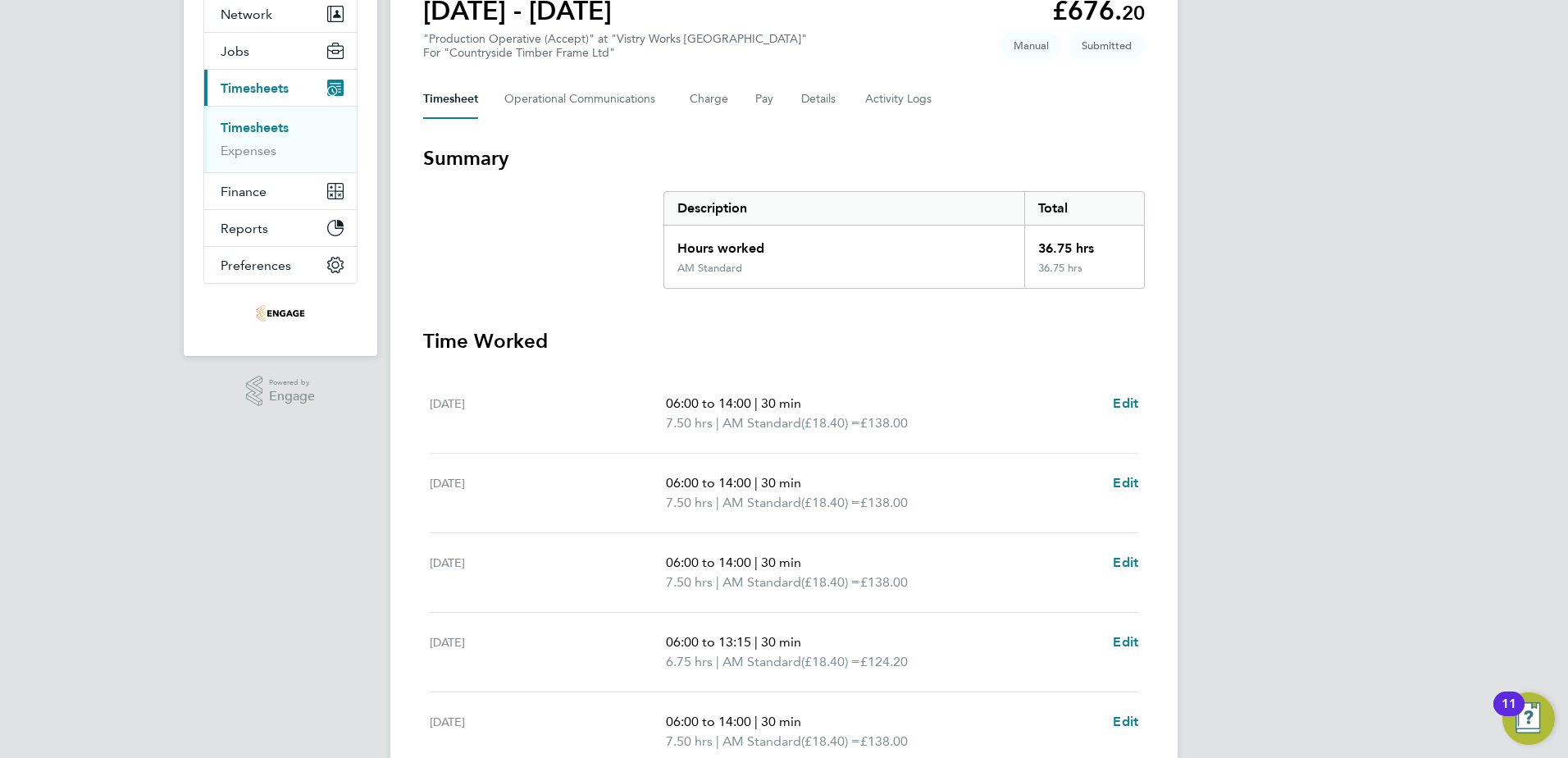
scroll to position [164, 0]
